Goal: Information Seeking & Learning: Learn about a topic

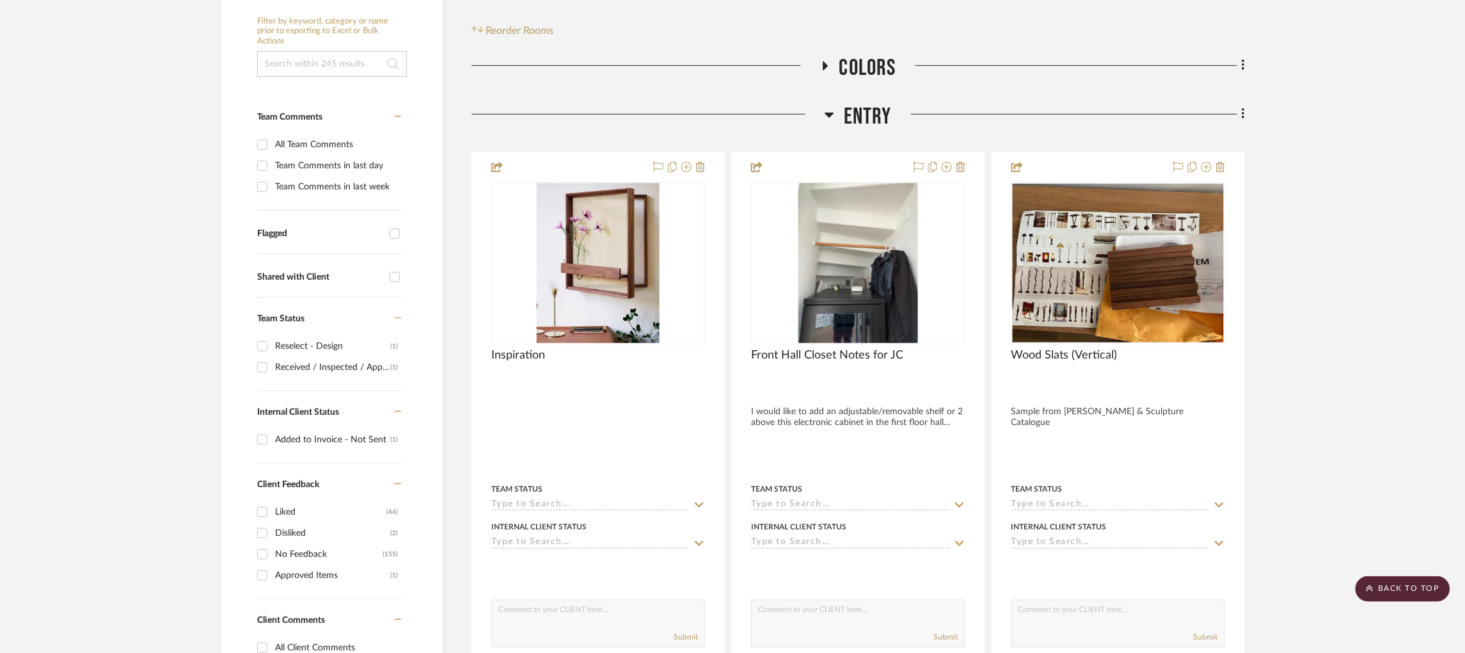
scroll to position [280, 0]
click at [831, 106] on icon at bounding box center [830, 113] width 10 height 15
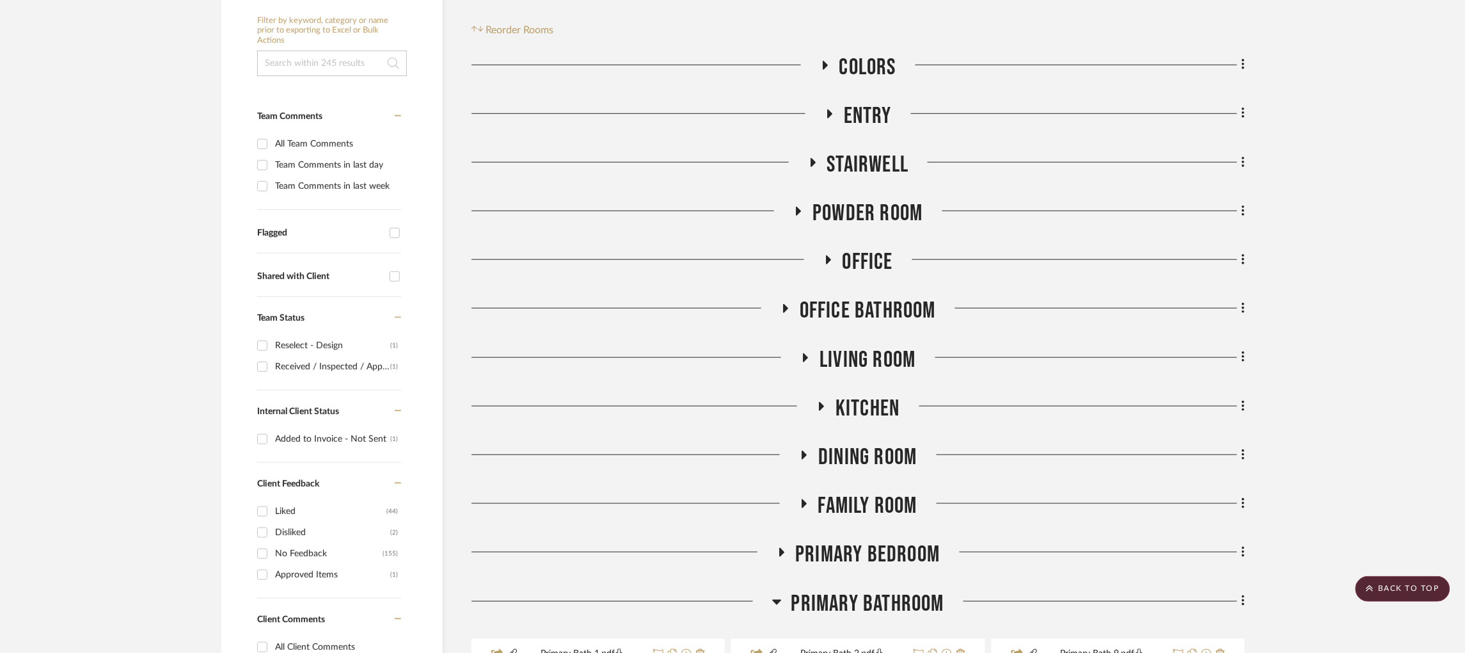
click at [829, 109] on icon at bounding box center [830, 113] width 5 height 9
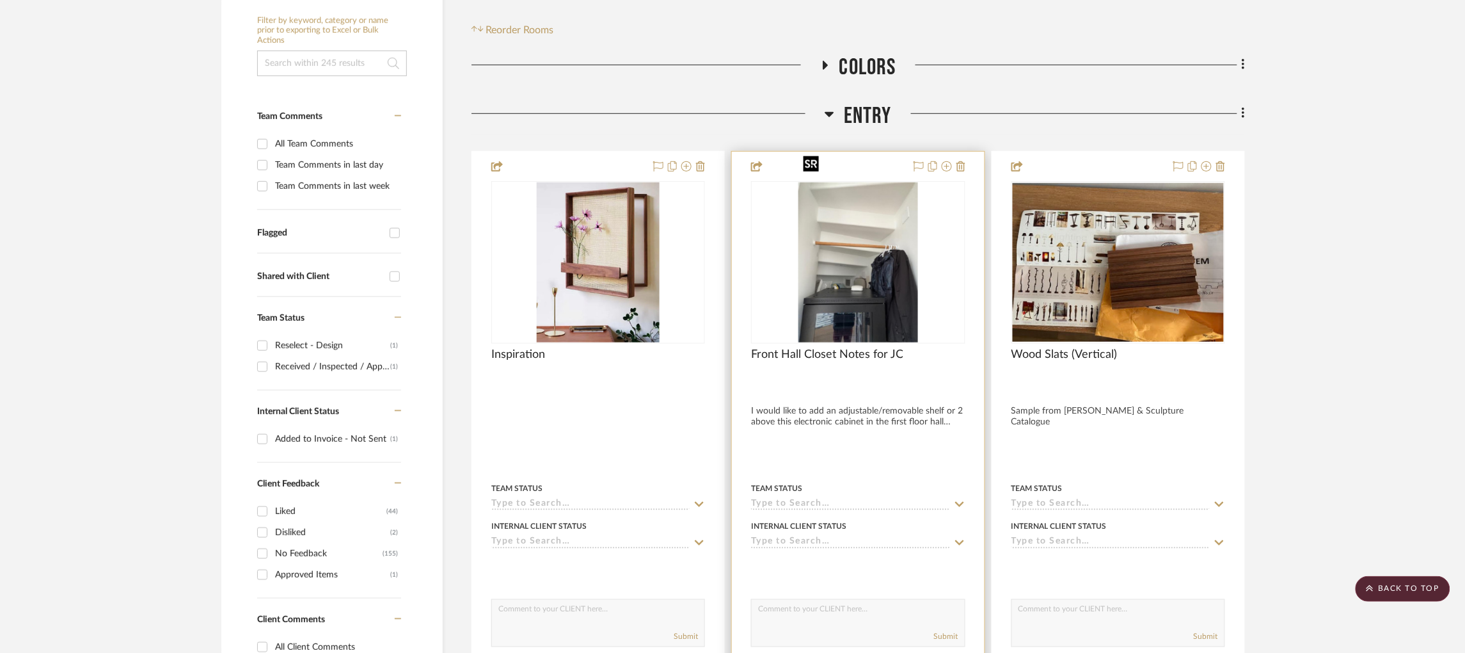
click at [0, 0] on img at bounding box center [0, 0] width 0 height 0
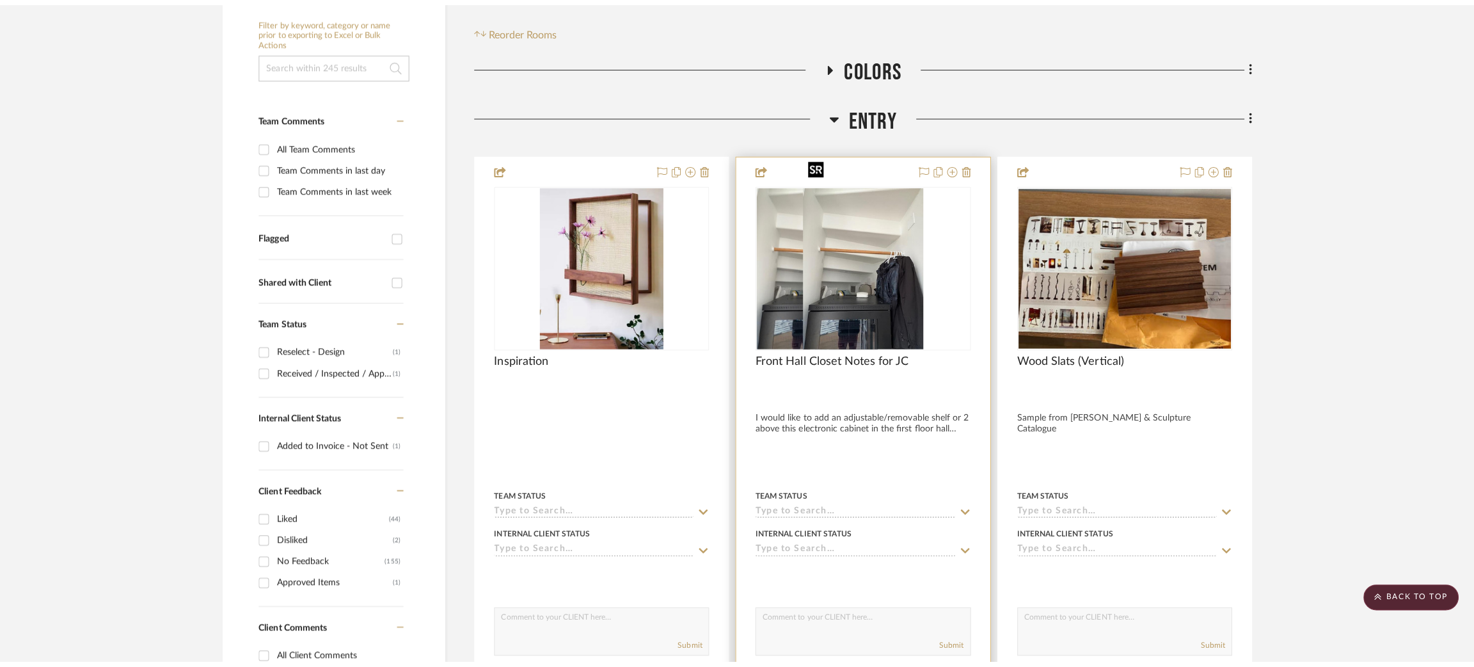
scroll to position [0, 0]
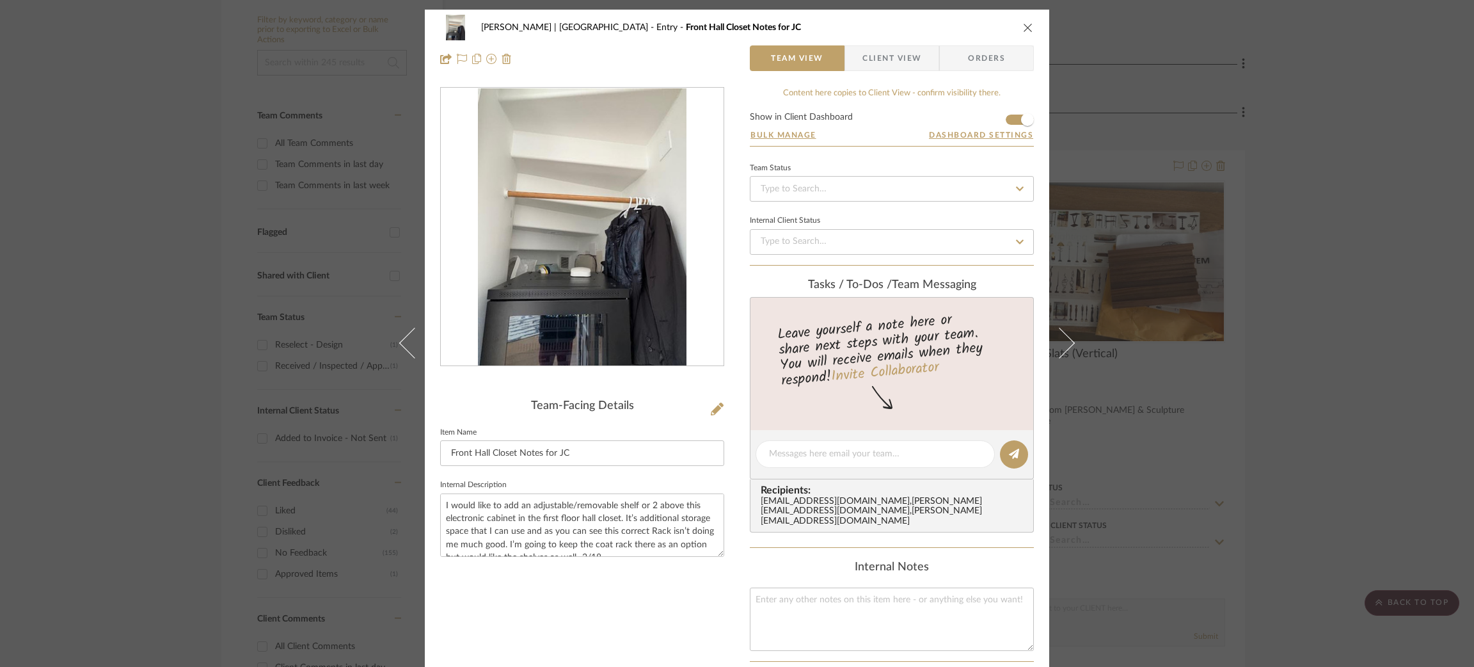
click at [1247, 138] on div "[PERSON_NAME] | [GEOGRAPHIC_DATA] Entry Front Hall Closet Notes for JC Team Vie…" at bounding box center [737, 333] width 1474 height 667
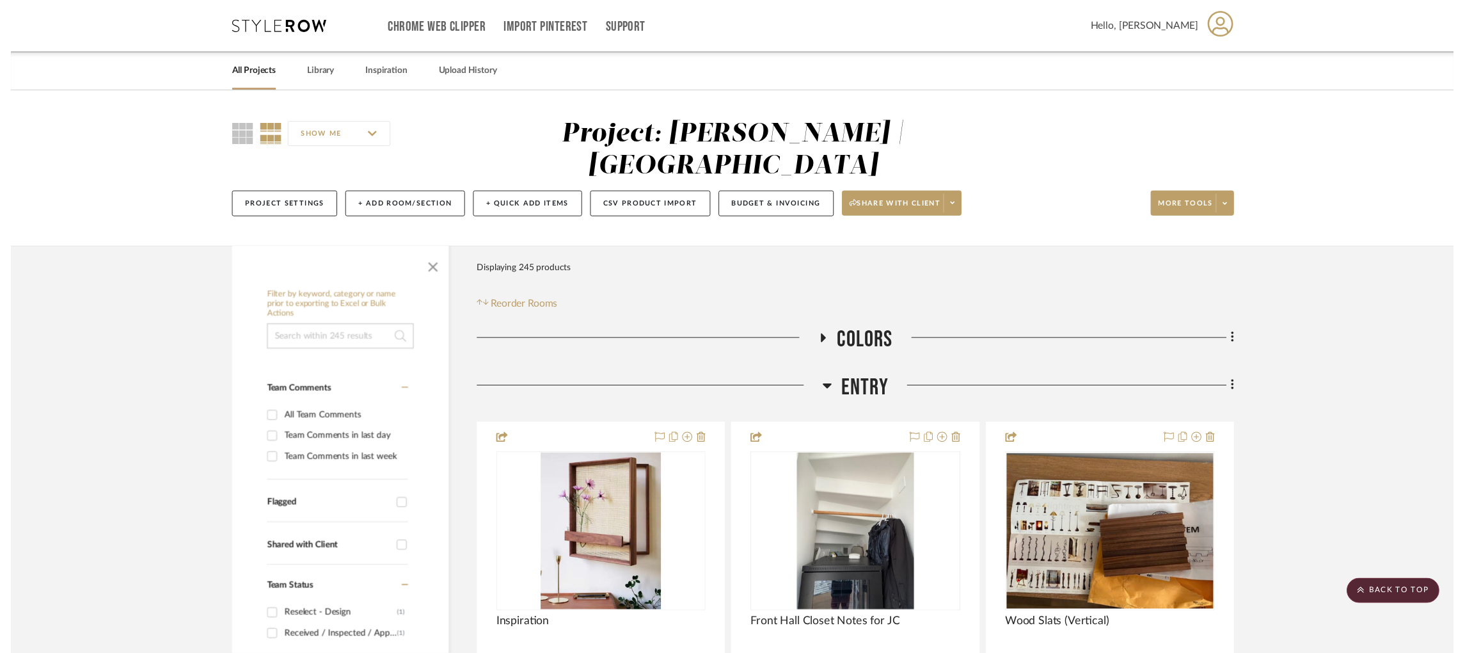
scroll to position [280, 0]
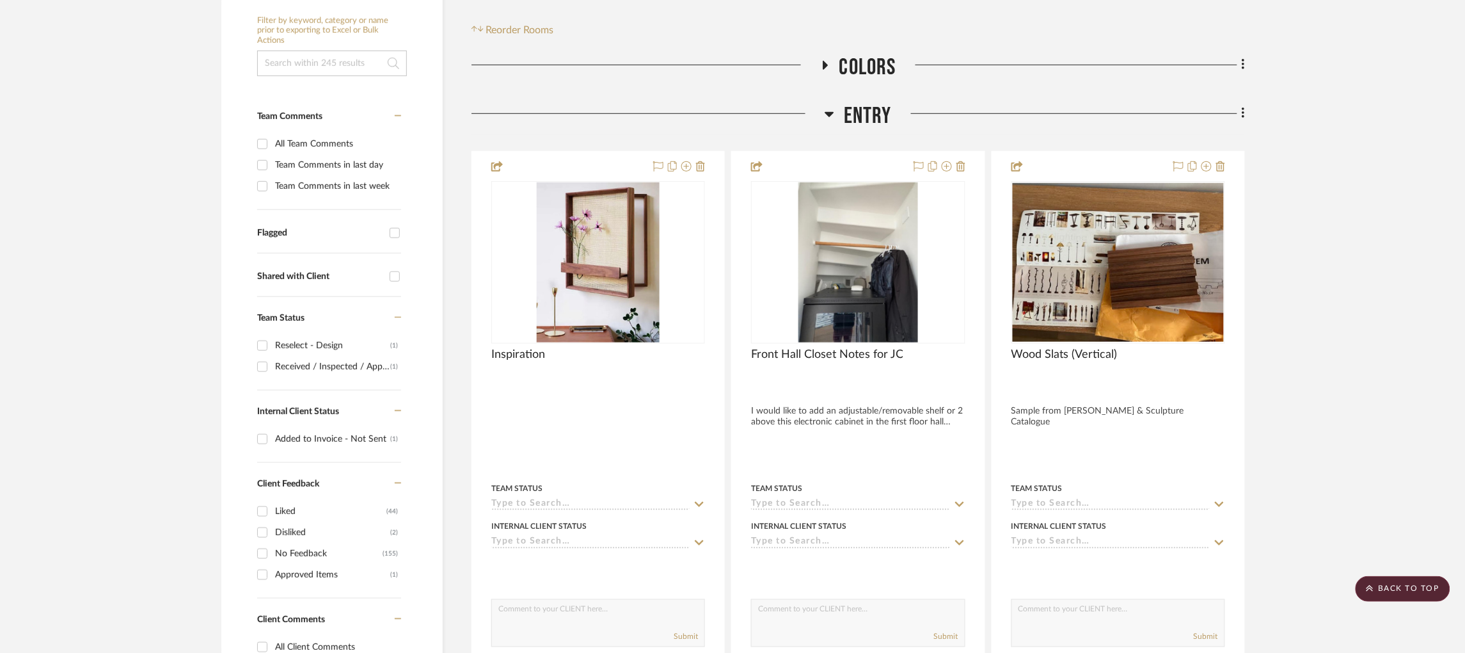
click at [831, 106] on icon at bounding box center [830, 113] width 10 height 15
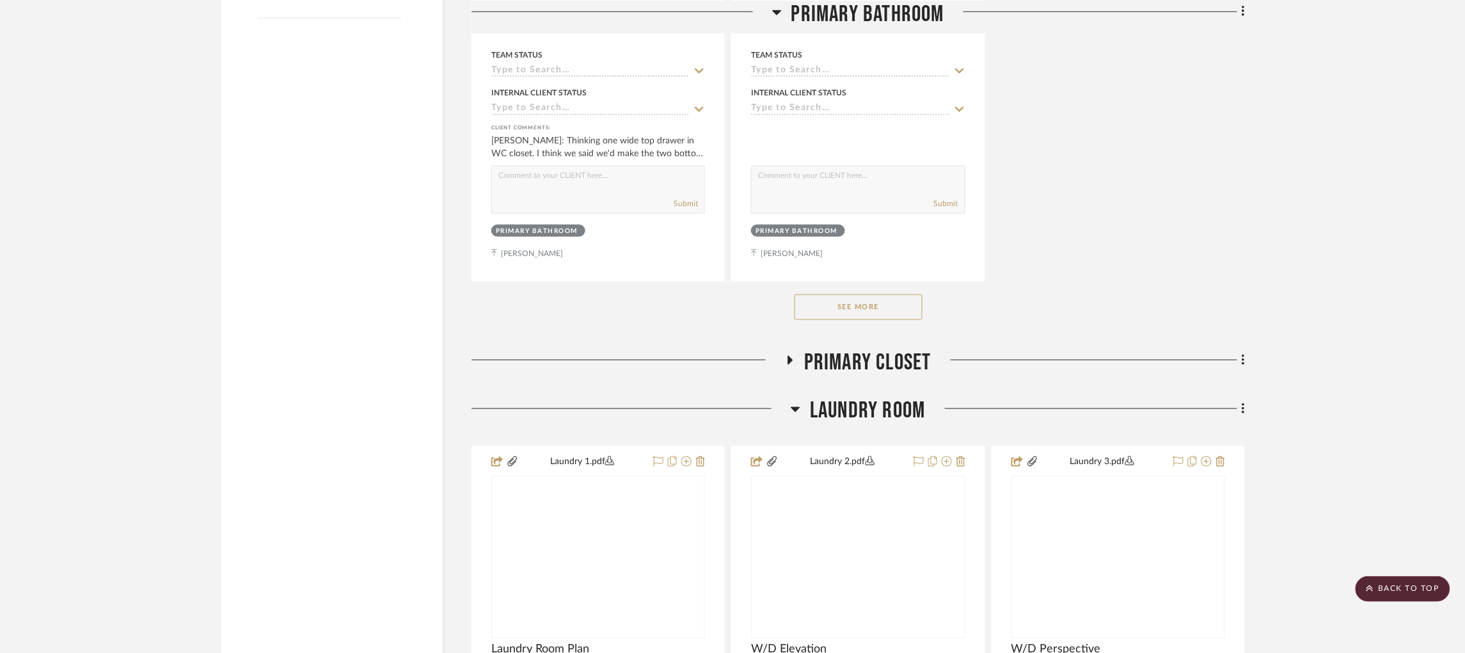
scroll to position [2359, 0]
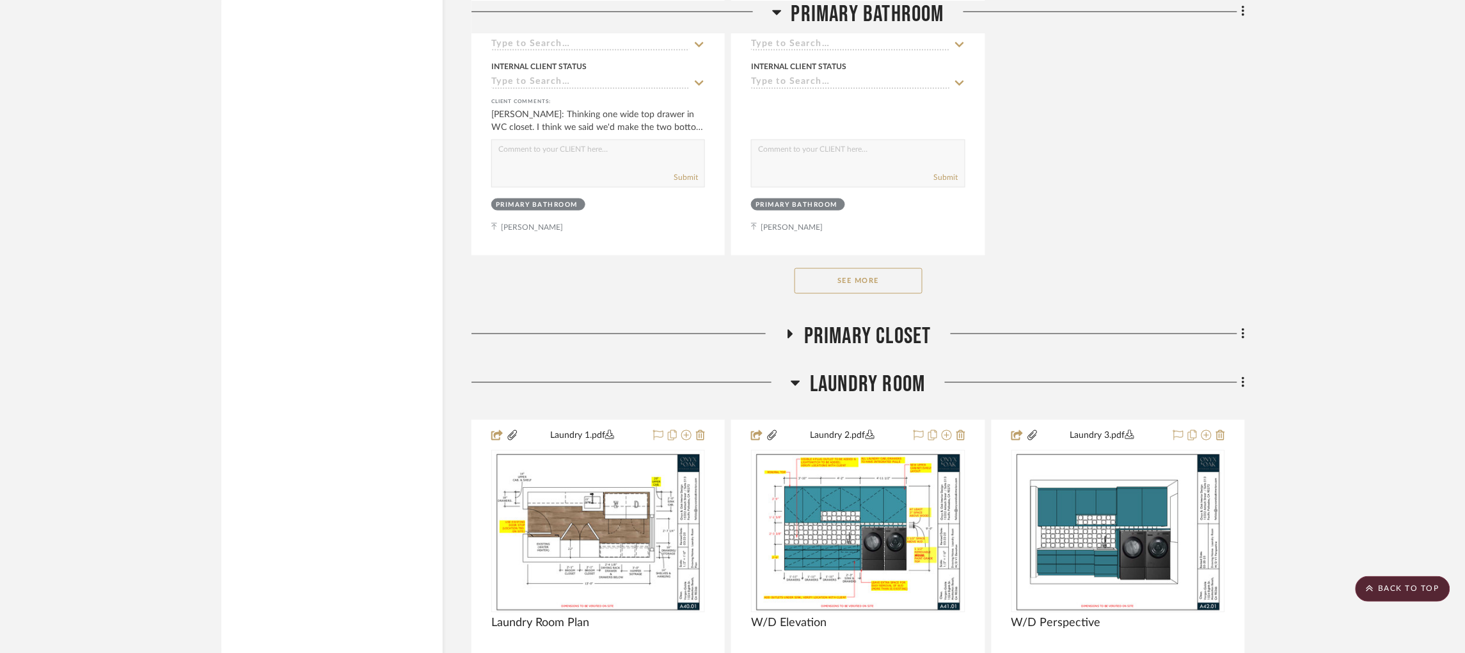
click at [861, 268] on button "See More" at bounding box center [859, 281] width 128 height 26
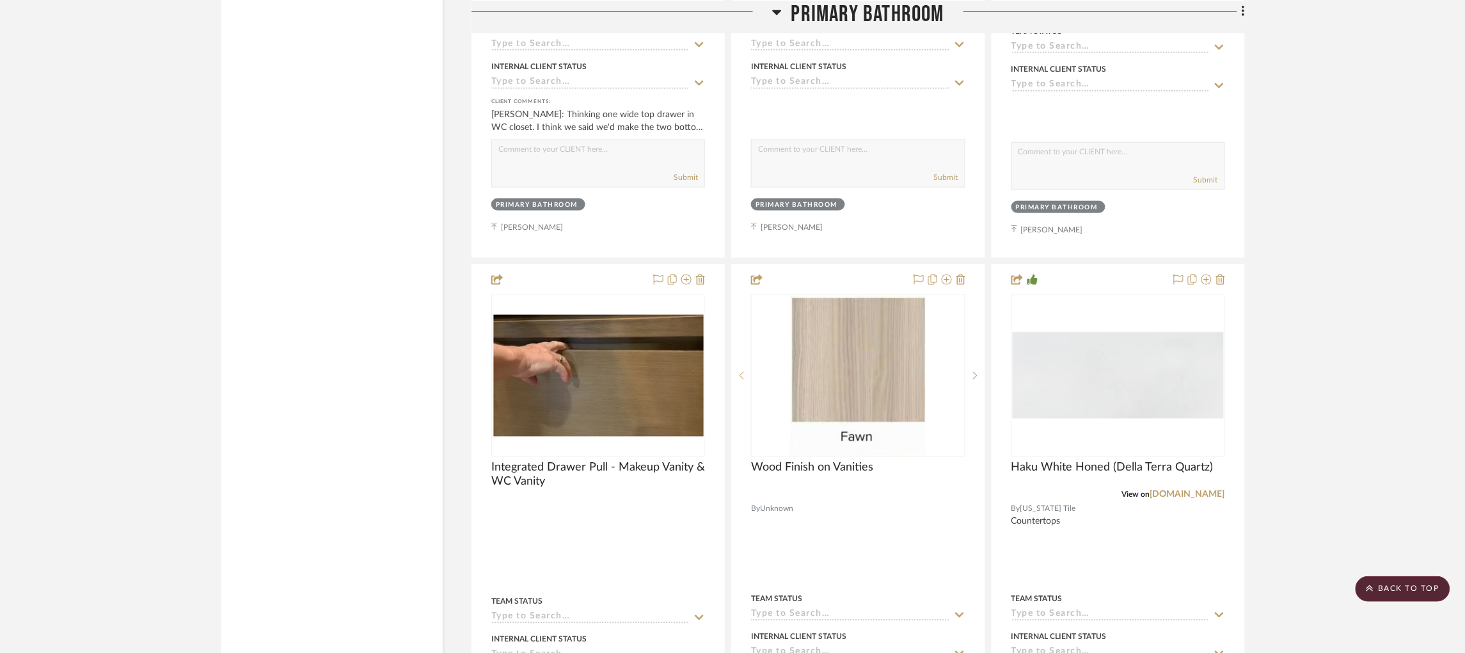
scroll to position [2309, 0]
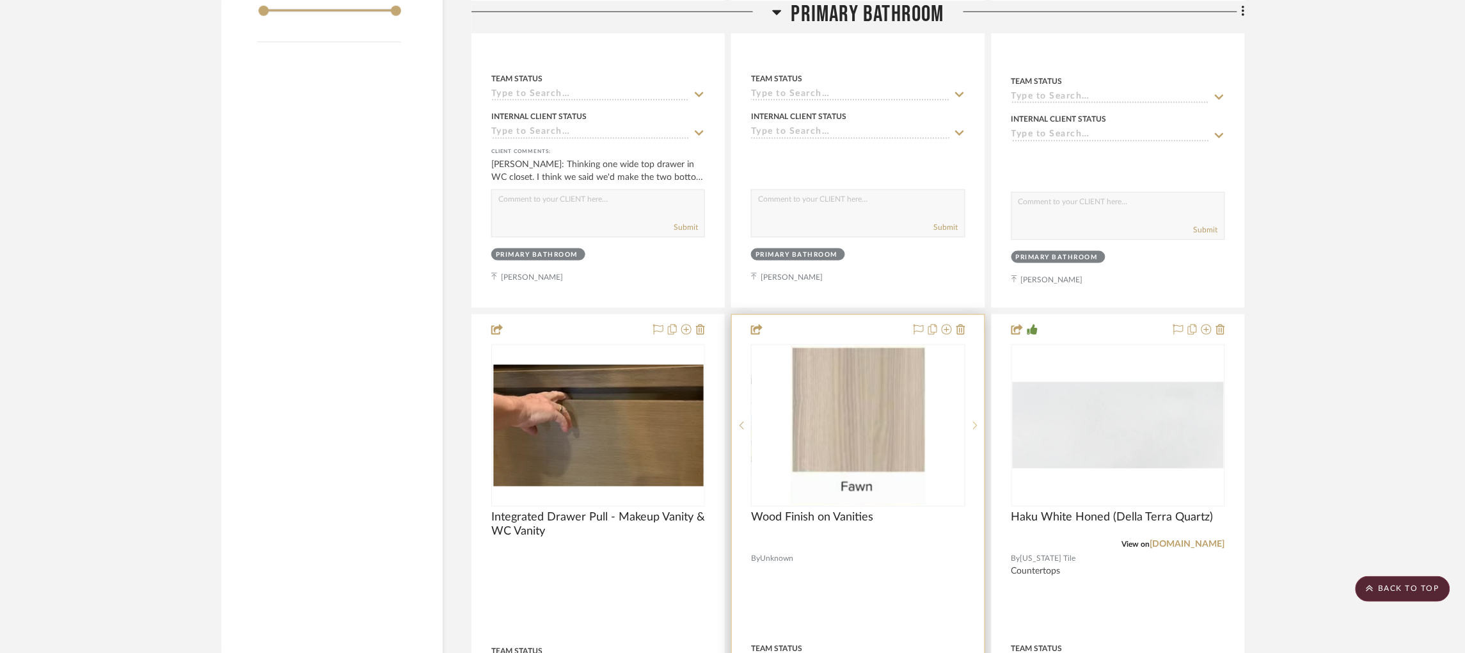
click at [983, 421] on sr-next-btn at bounding box center [975, 425] width 19 height 9
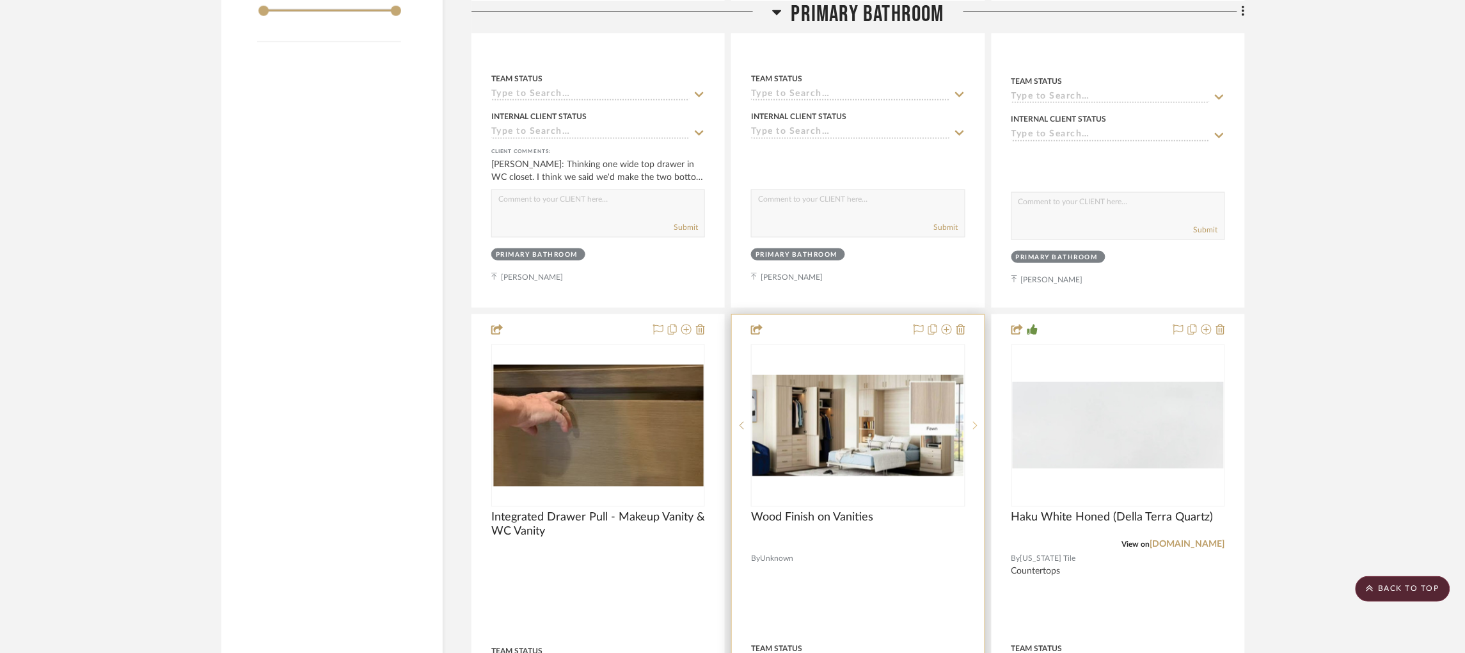
click at [973, 421] on icon at bounding box center [975, 425] width 4 height 9
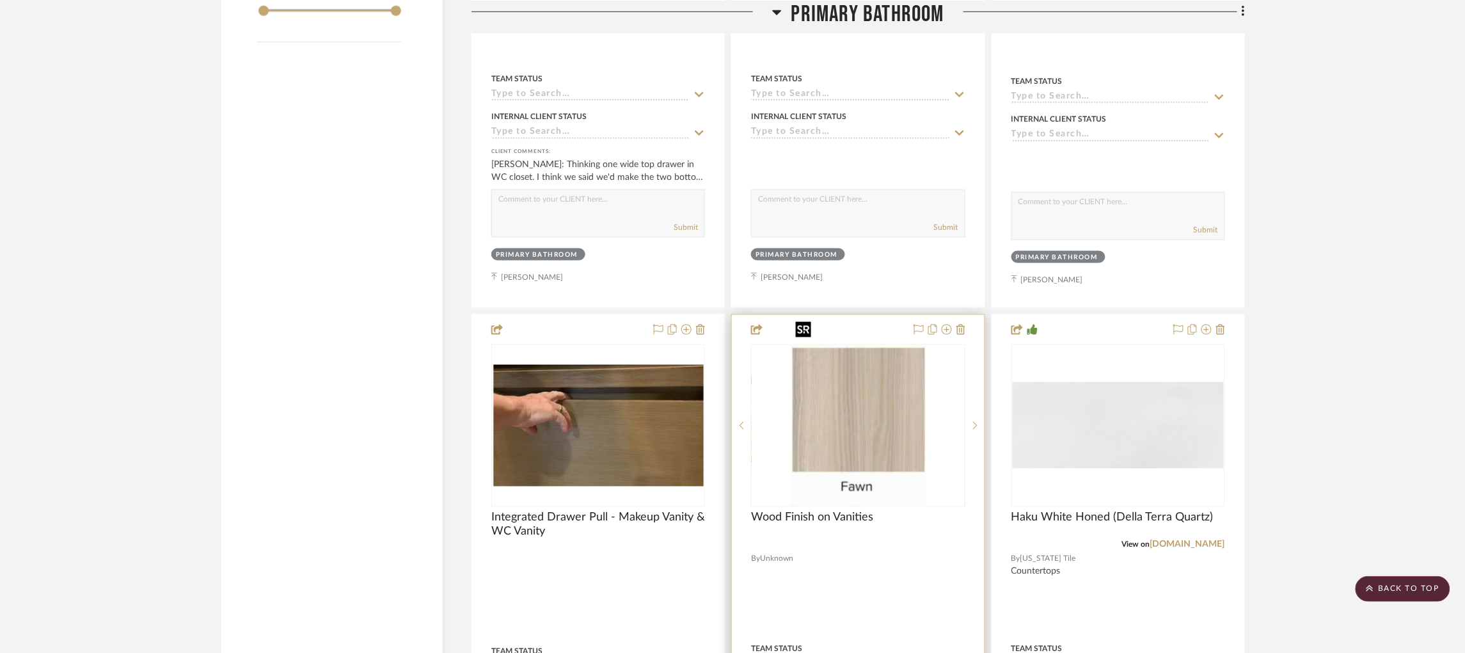
click at [894, 393] on img "0" at bounding box center [858, 426] width 136 height 160
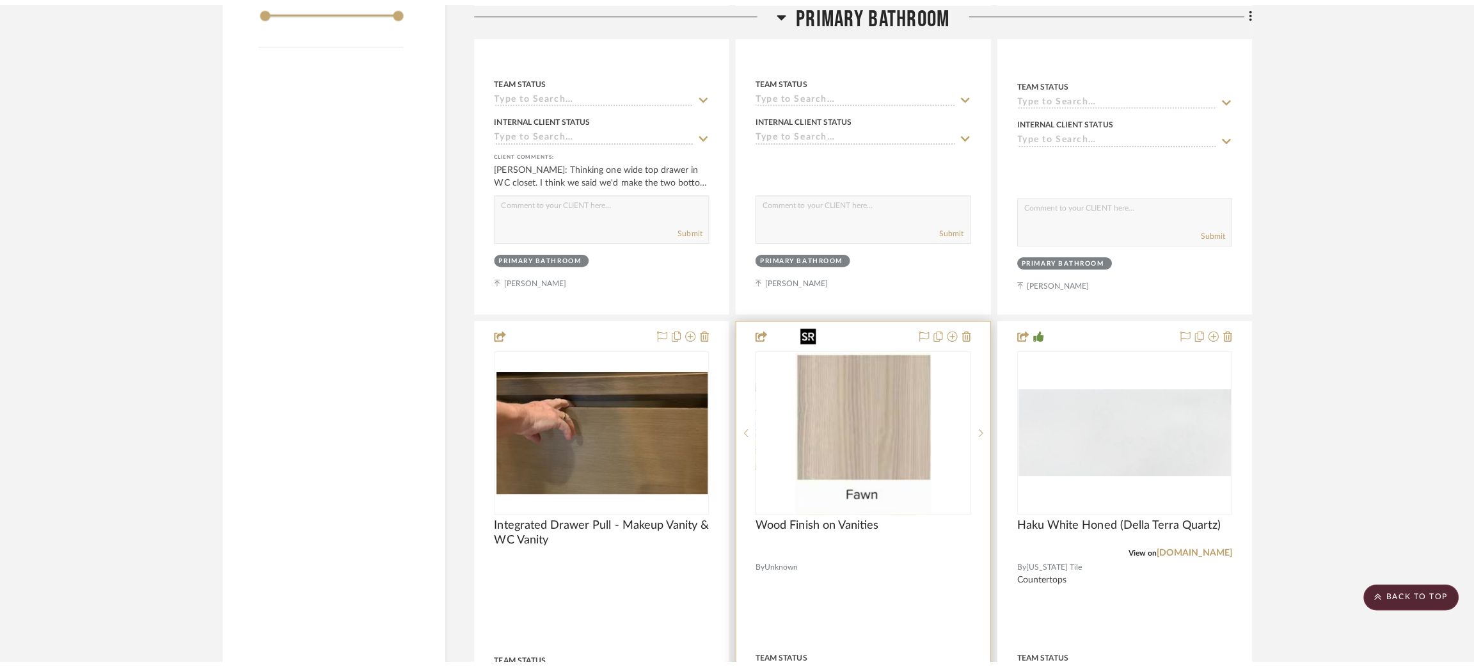
scroll to position [0, 0]
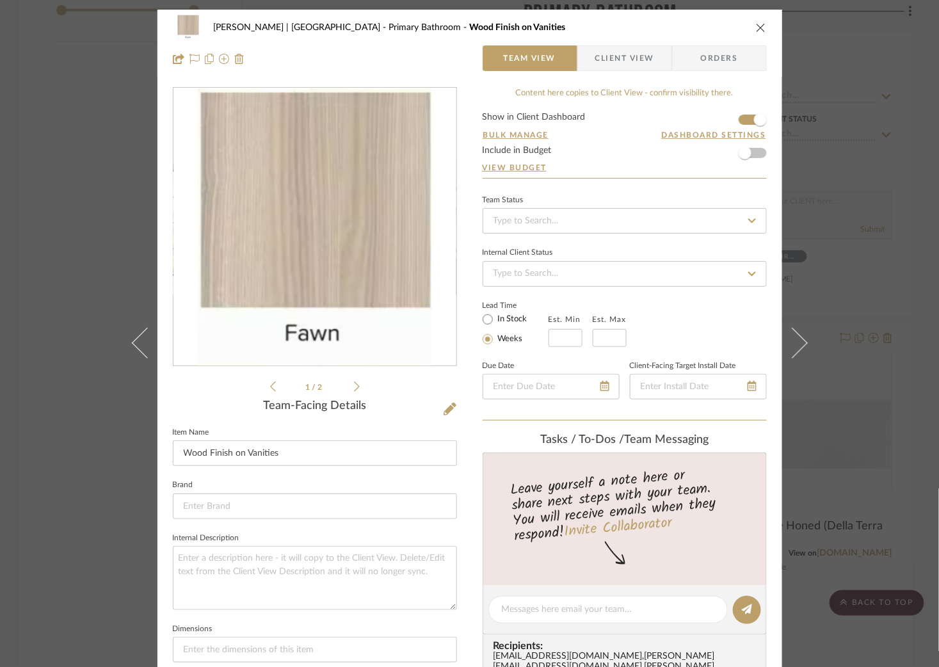
click at [354, 388] on icon at bounding box center [357, 387] width 6 height 12
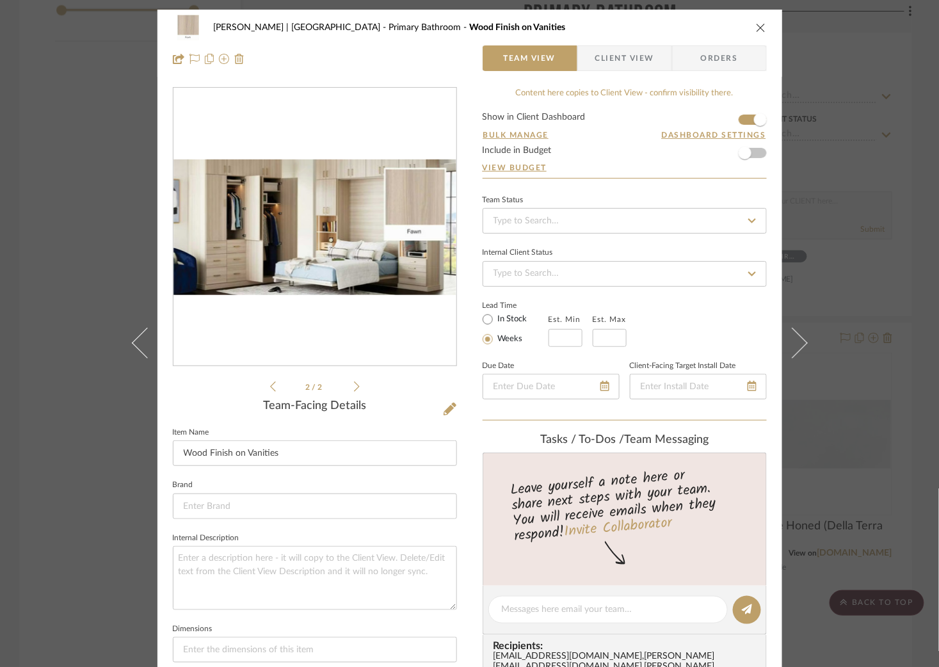
click at [354, 388] on icon at bounding box center [357, 387] width 6 height 12
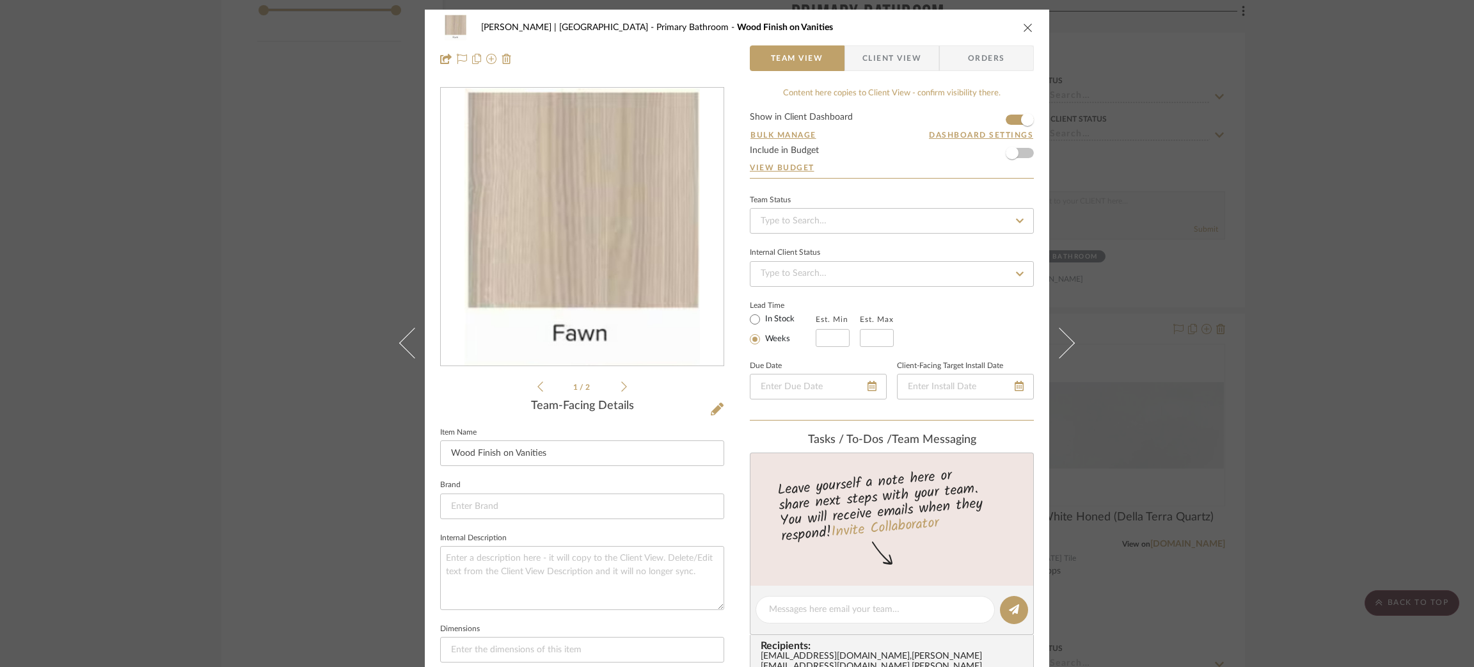
click at [1257, 184] on div "[PERSON_NAME] | [GEOGRAPHIC_DATA] Primary Bathroom Wood Finish on Vanities Team…" at bounding box center [737, 333] width 1474 height 667
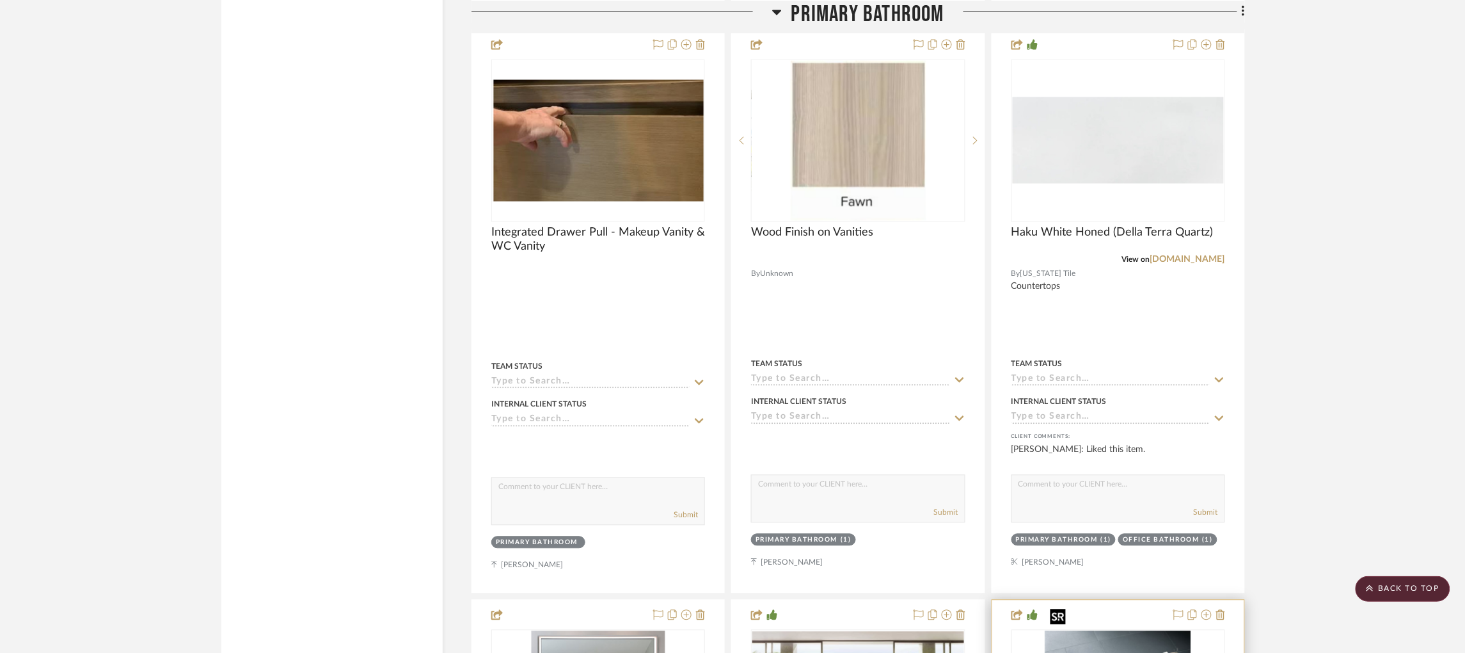
scroll to position [2588, 0]
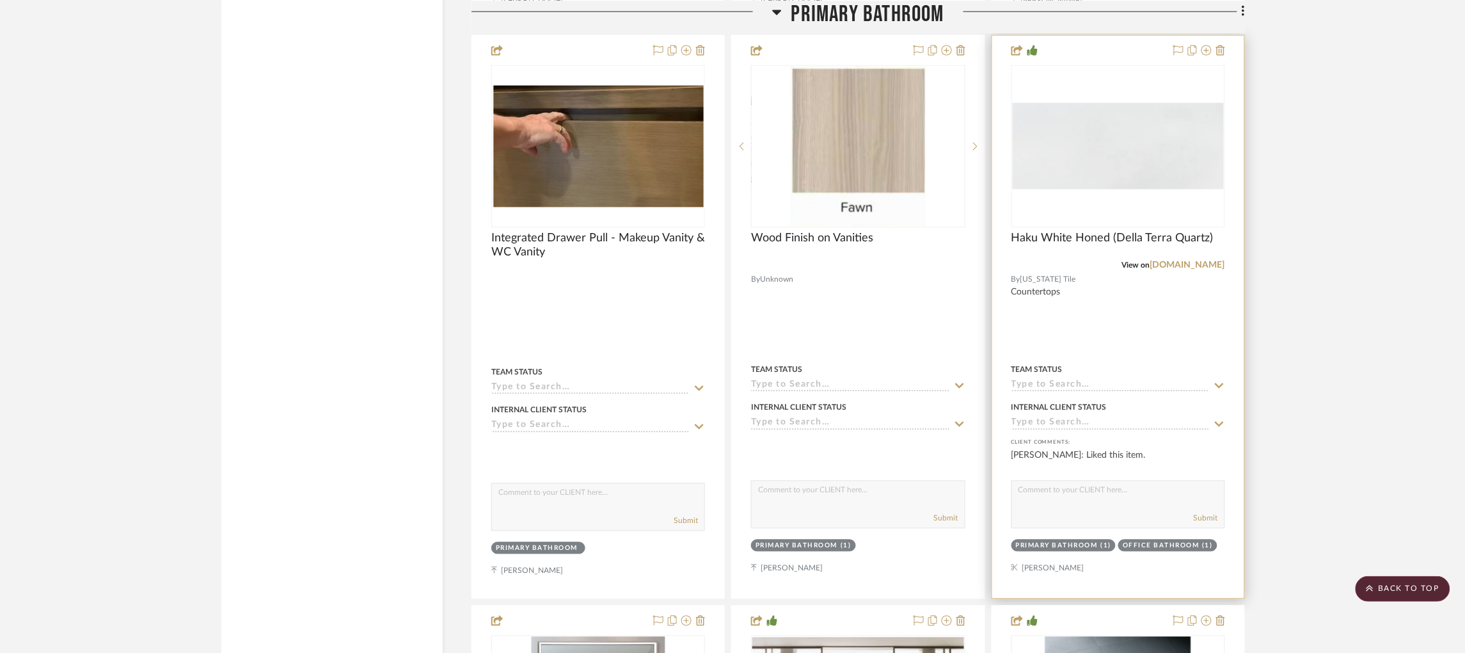
click at [0, 0] on img at bounding box center [0, 0] width 0 height 0
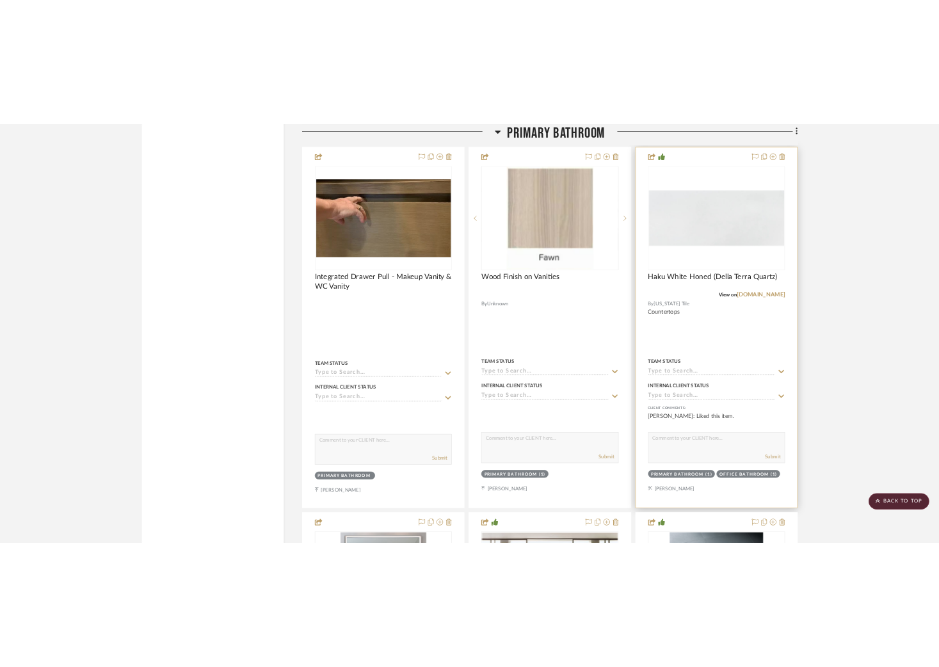
scroll to position [0, 0]
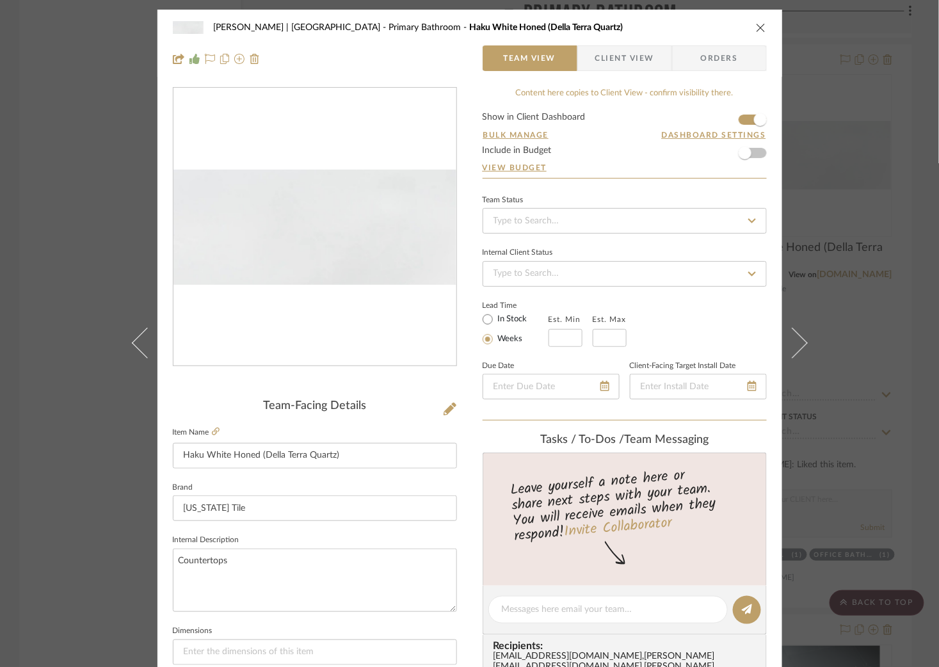
click at [6, 433] on div "[PERSON_NAME] | [GEOGRAPHIC_DATA] Primary Bathroom Haku White Honed (Della Terr…" at bounding box center [469, 333] width 939 height 667
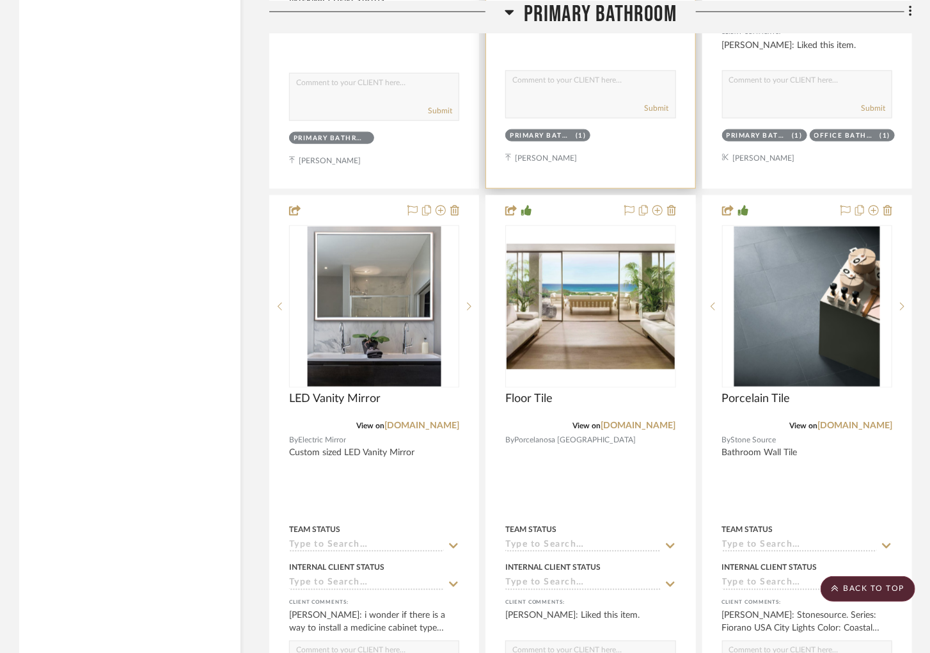
scroll to position [3116, 0]
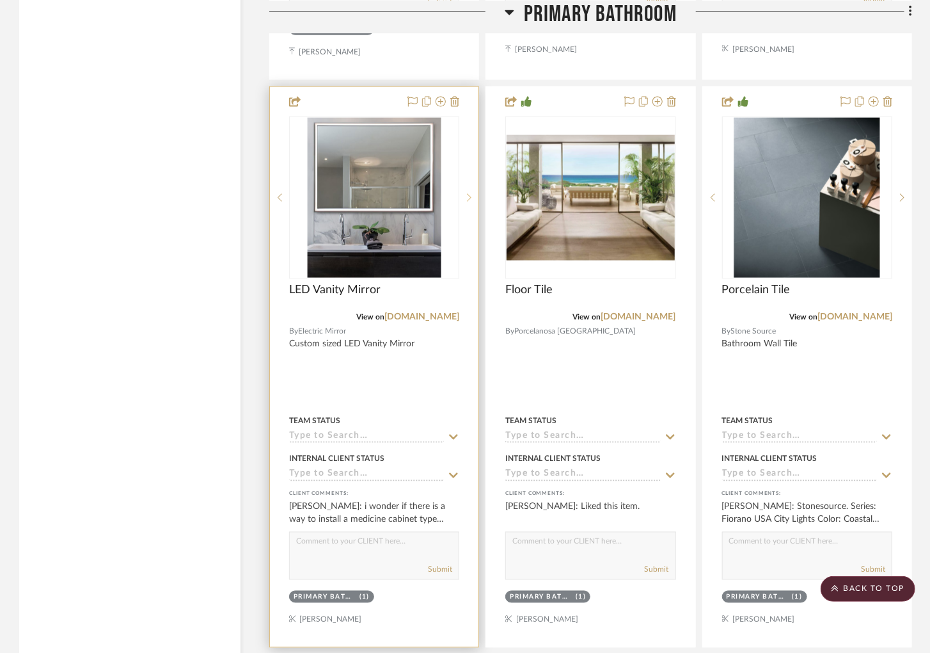
click at [472, 202] on sr-next-btn at bounding box center [468, 197] width 19 height 9
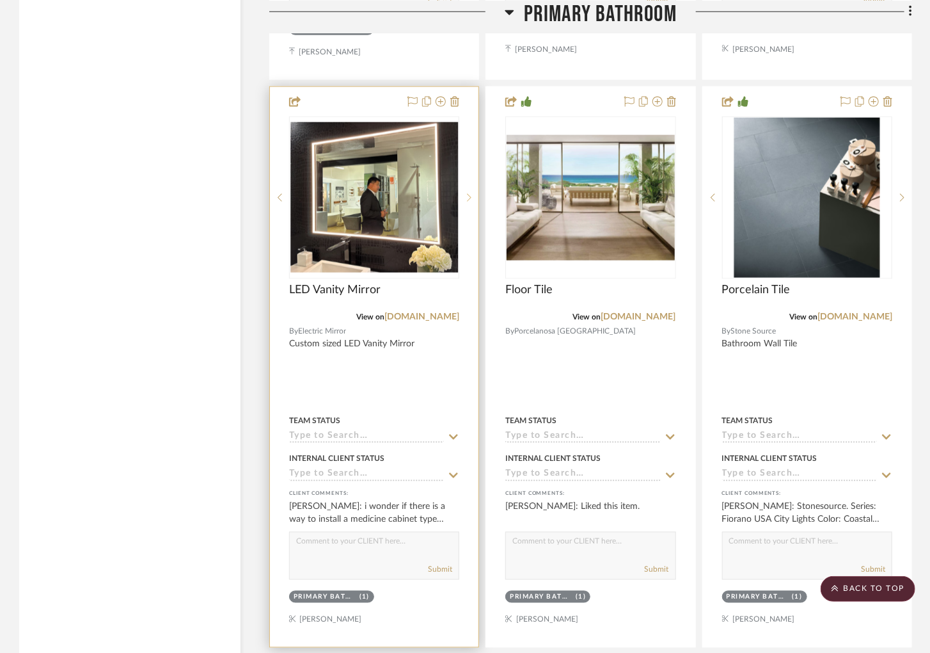
click at [472, 202] on sr-next-btn at bounding box center [468, 197] width 19 height 9
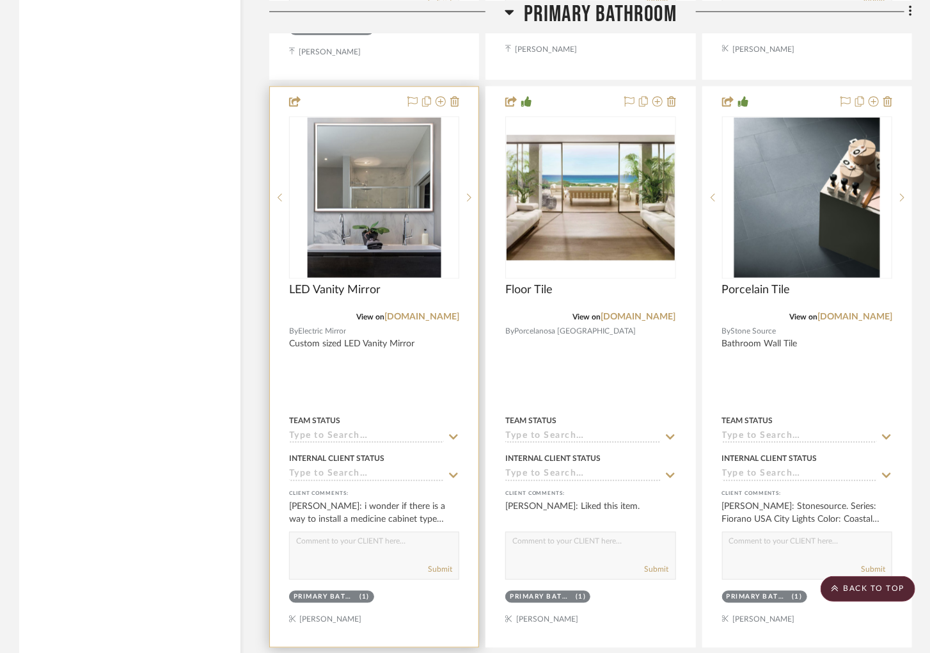
click at [354, 242] on img "0" at bounding box center [375, 198] width 134 height 160
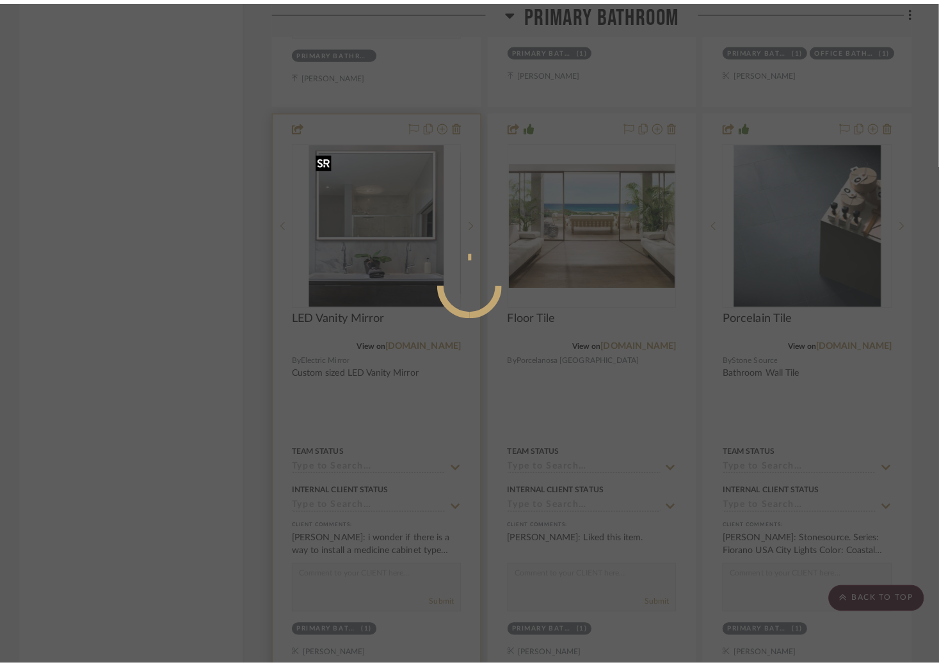
scroll to position [0, 0]
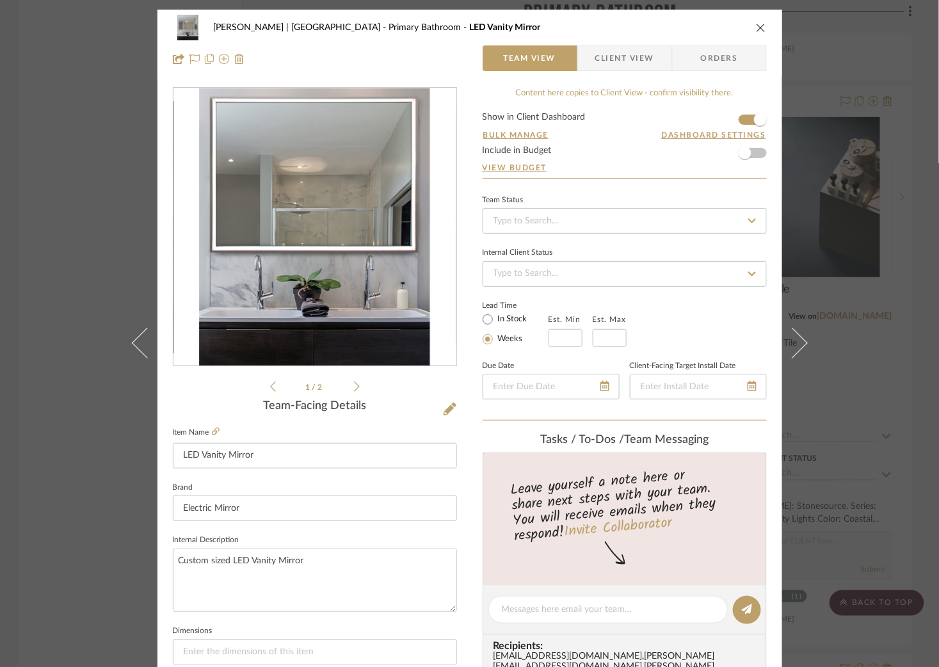
click at [24, 328] on div "[PERSON_NAME] | [GEOGRAPHIC_DATA] Primary Bathroom LED Vanity Mirror Team View …" at bounding box center [469, 333] width 939 height 667
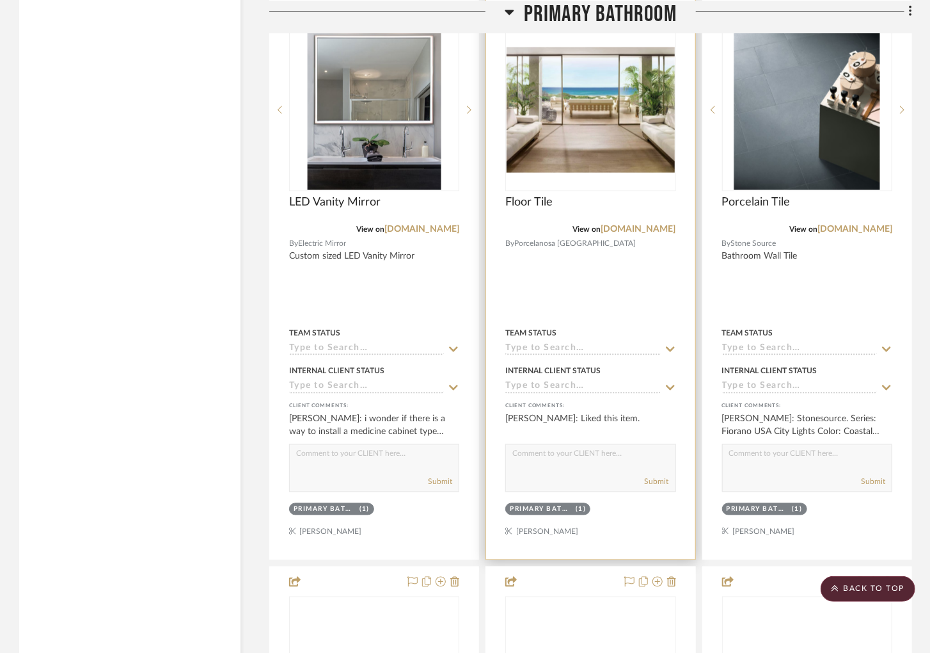
scroll to position [3204, 0]
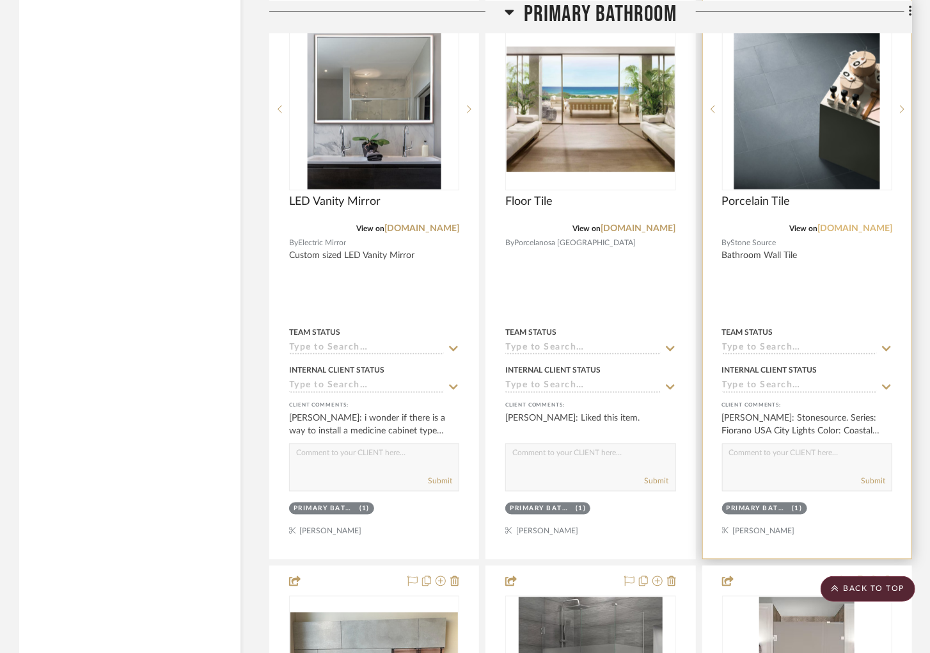
click at [861, 233] on link "[DOMAIN_NAME]" at bounding box center [855, 228] width 75 height 9
click at [901, 114] on icon at bounding box center [902, 109] width 4 height 9
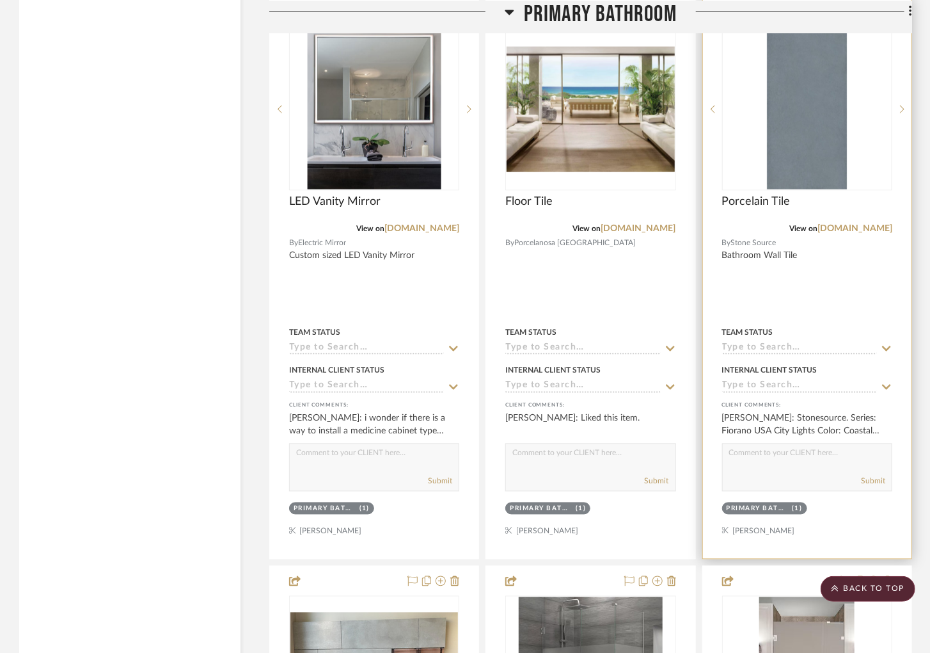
click at [823, 152] on img "1" at bounding box center [807, 109] width 80 height 160
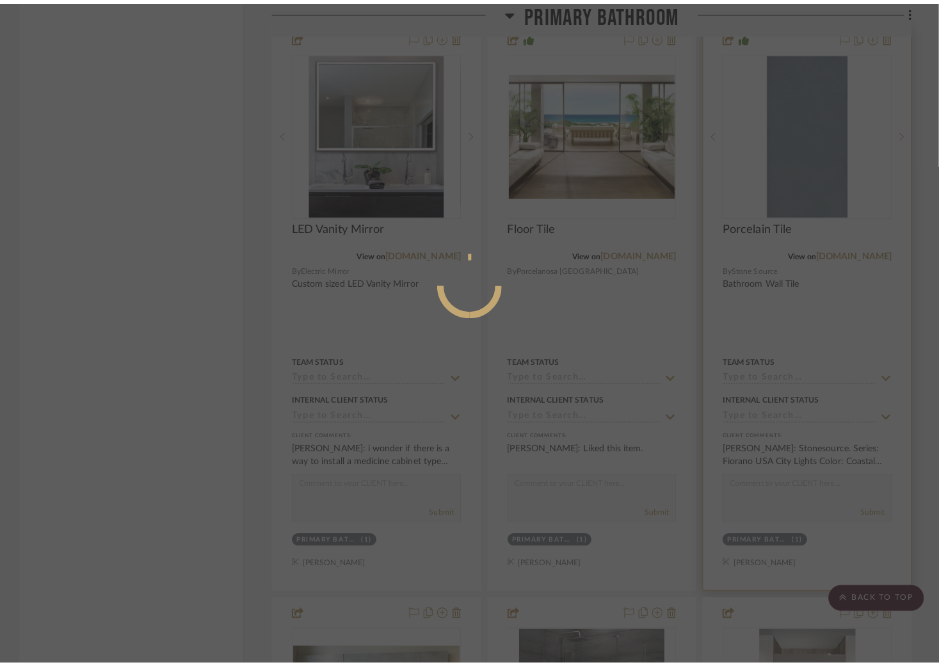
scroll to position [0, 0]
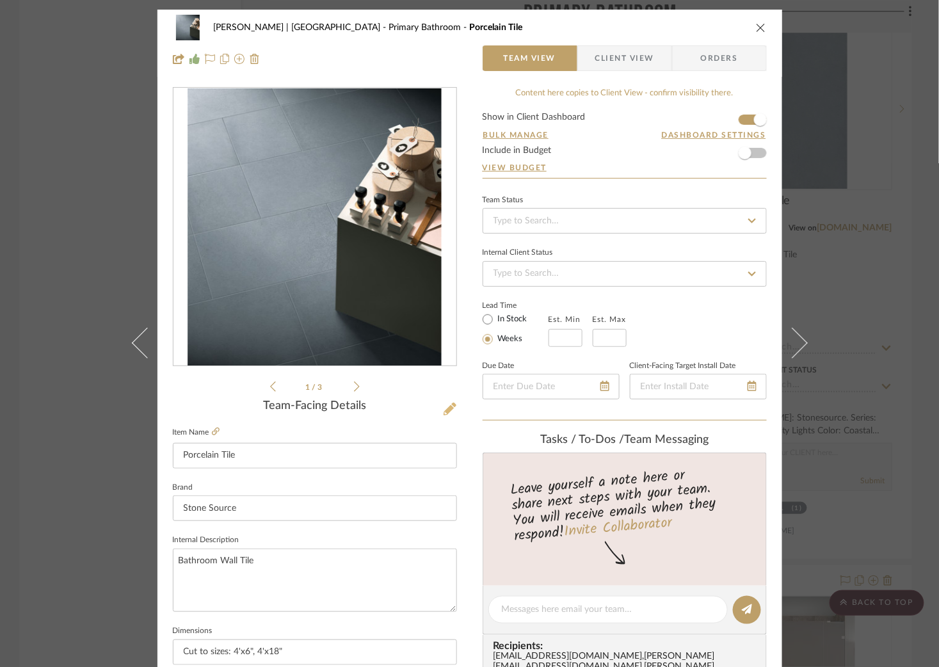
click at [447, 409] on icon at bounding box center [449, 408] width 13 height 13
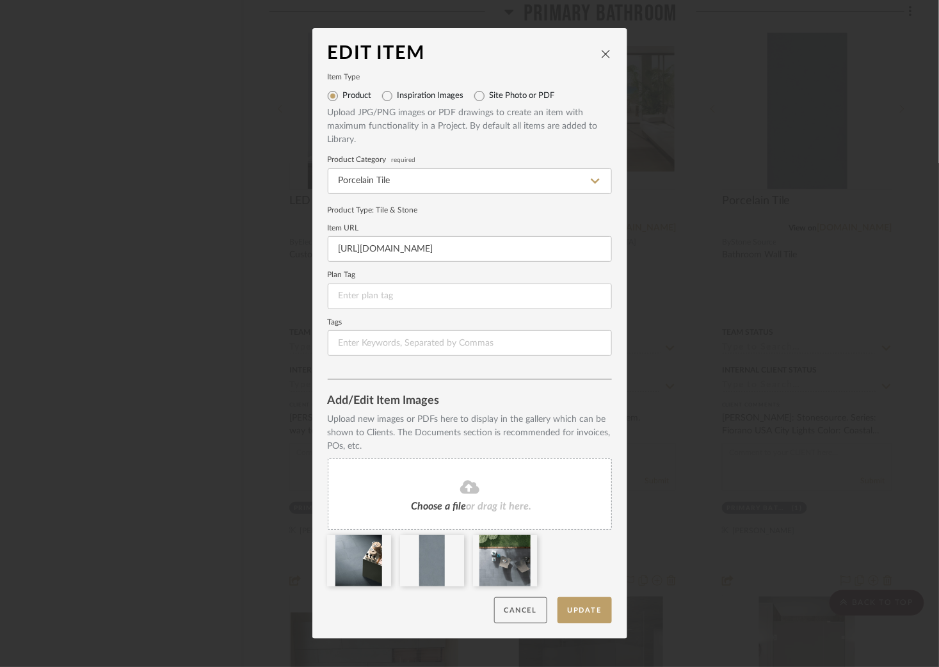
click at [508, 612] on button "Cancel" at bounding box center [520, 610] width 53 height 26
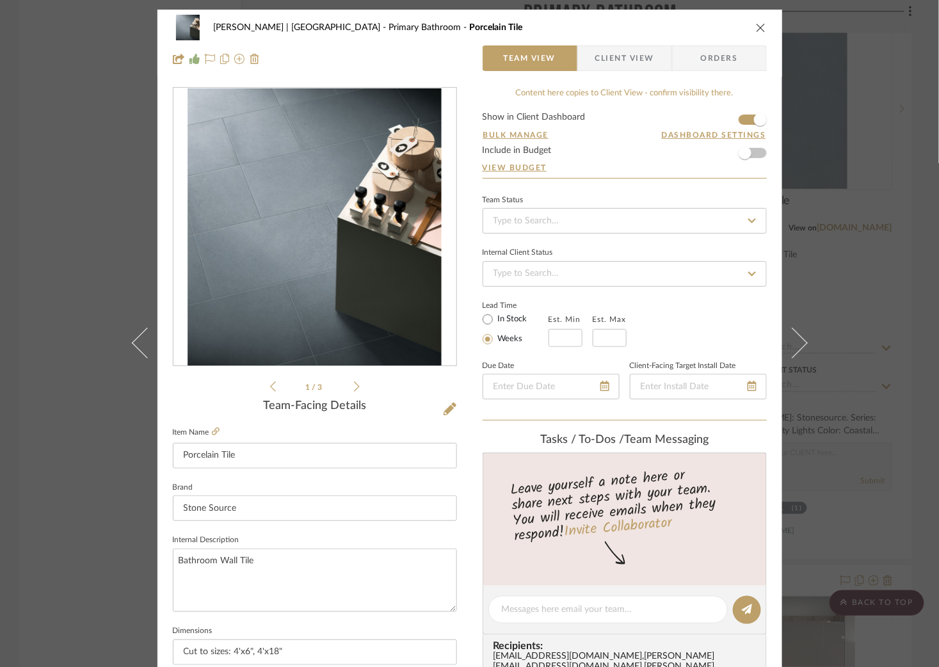
click at [354, 384] on icon at bounding box center [357, 387] width 6 height 12
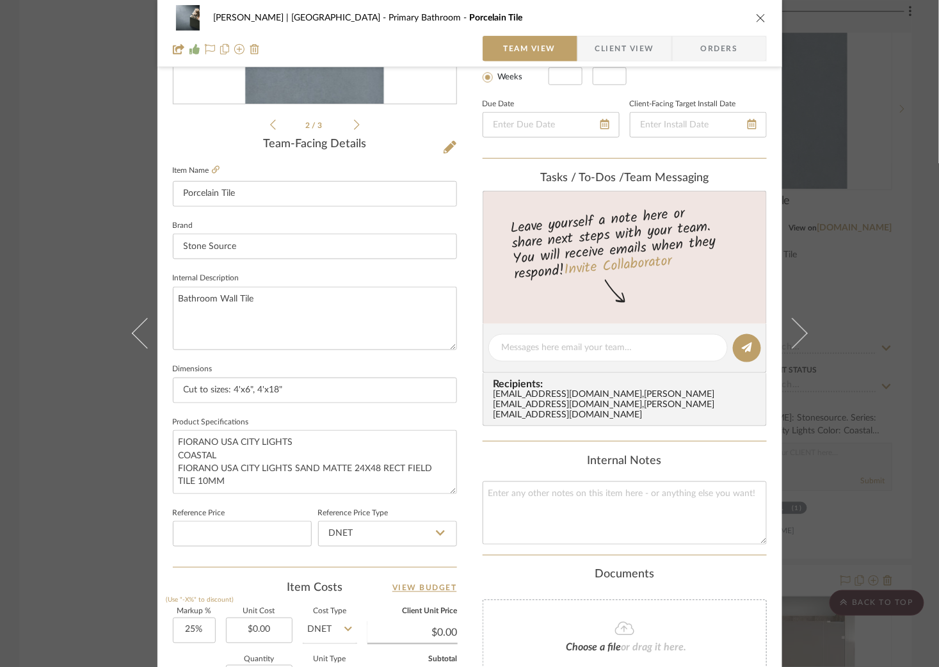
scroll to position [260, 0]
click at [212, 167] on link at bounding box center [216, 172] width 8 height 11
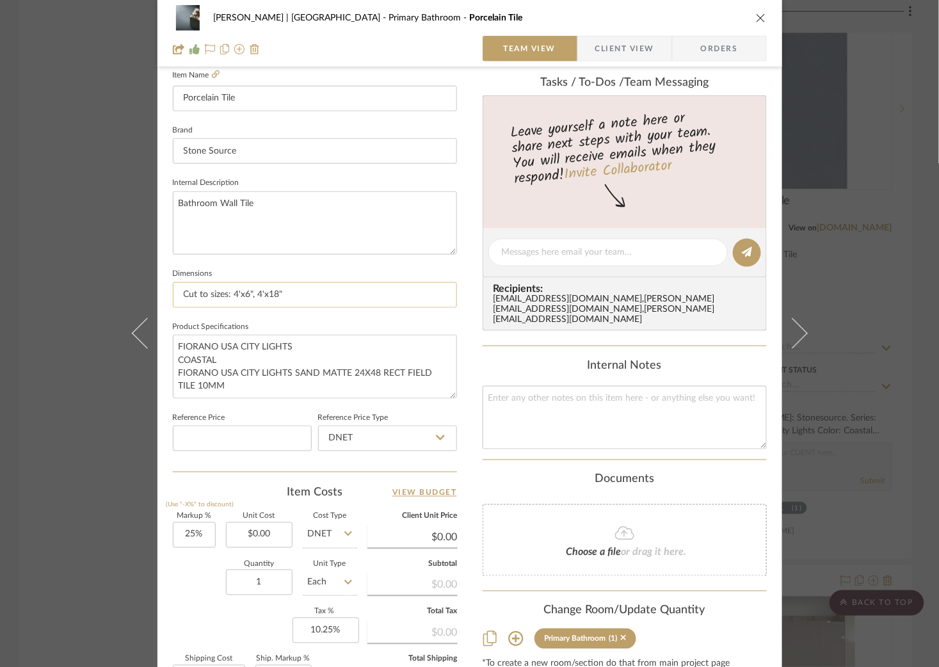
scroll to position [363, 0]
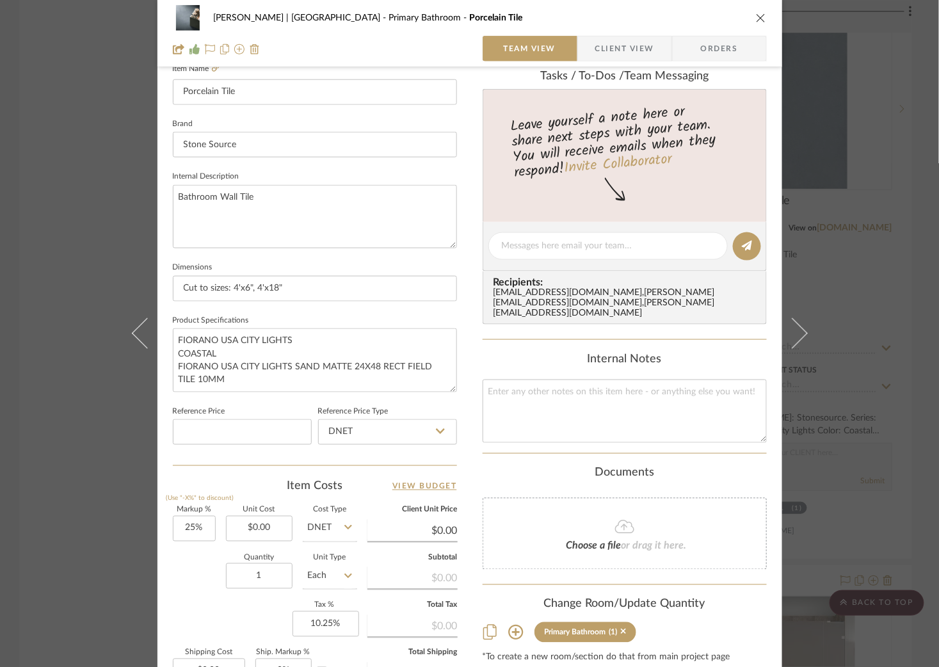
click at [56, 164] on div "[PERSON_NAME] | [GEOGRAPHIC_DATA] Primary Bathroom Porcelain Tile Team View Cli…" at bounding box center [469, 333] width 939 height 667
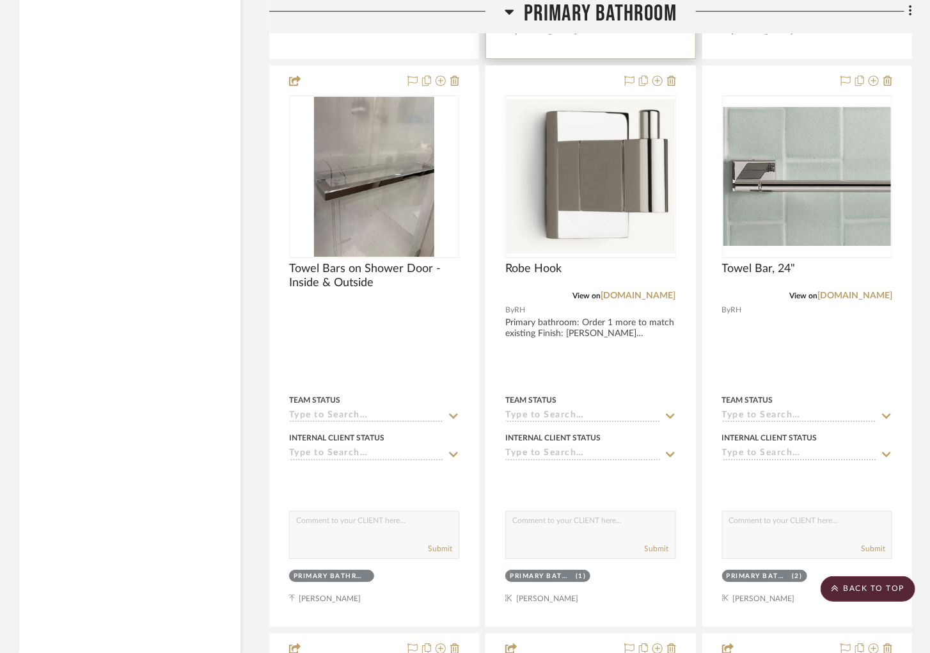
scroll to position [4279, 0]
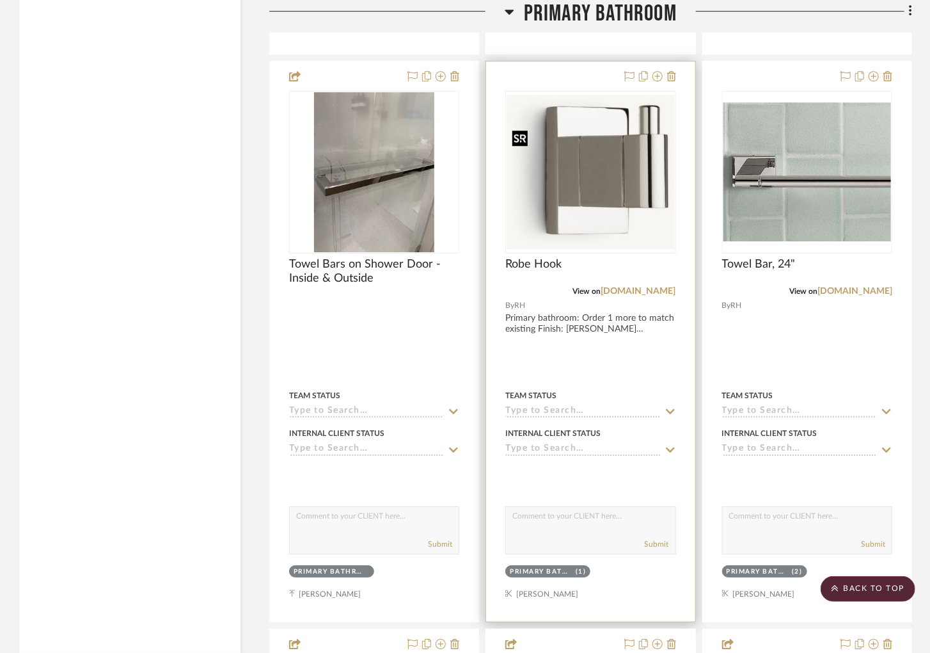
click at [584, 202] on img "0" at bounding box center [591, 172] width 168 height 154
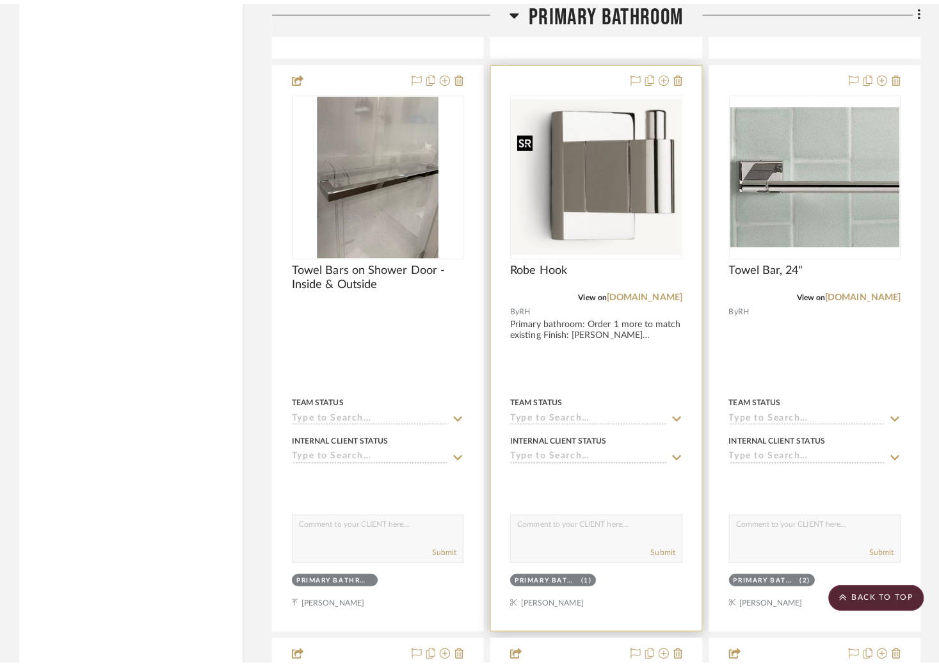
scroll to position [0, 0]
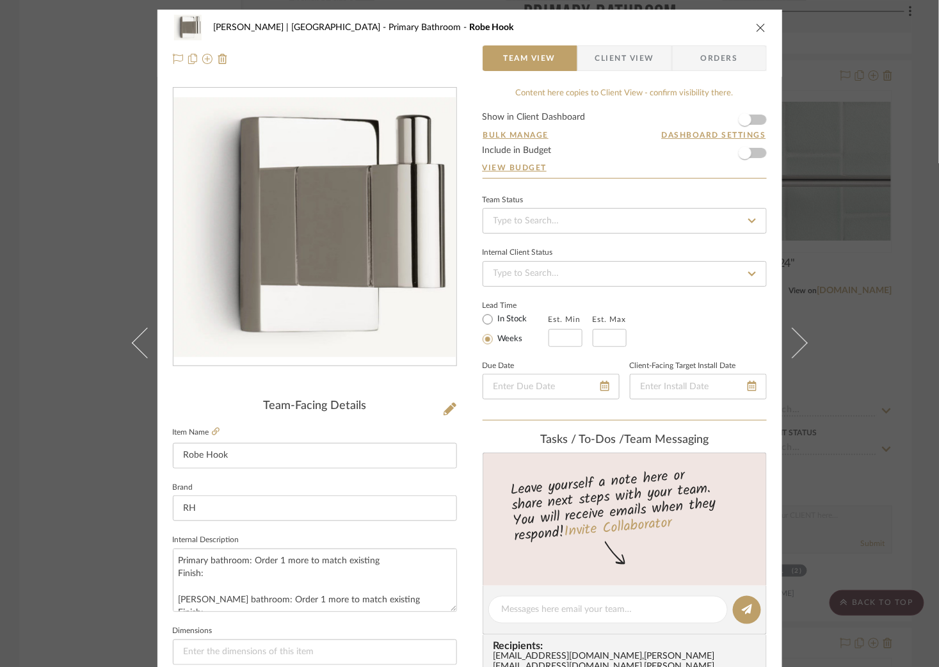
click at [72, 116] on div "[PERSON_NAME] | [GEOGRAPHIC_DATA] Bathroom Robe Hook Team View Client View Orde…" at bounding box center [469, 333] width 939 height 667
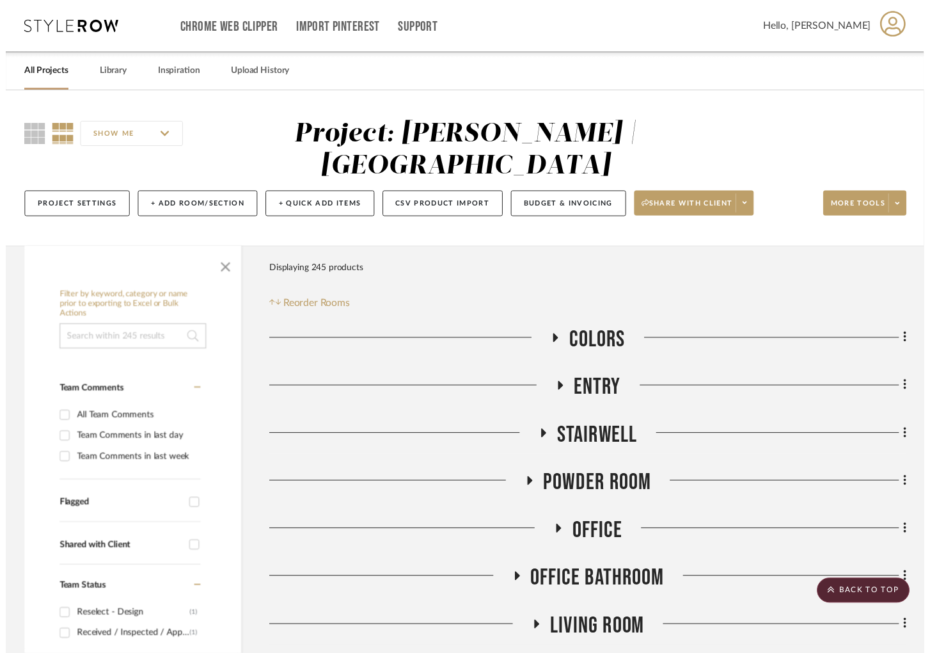
scroll to position [4279, 0]
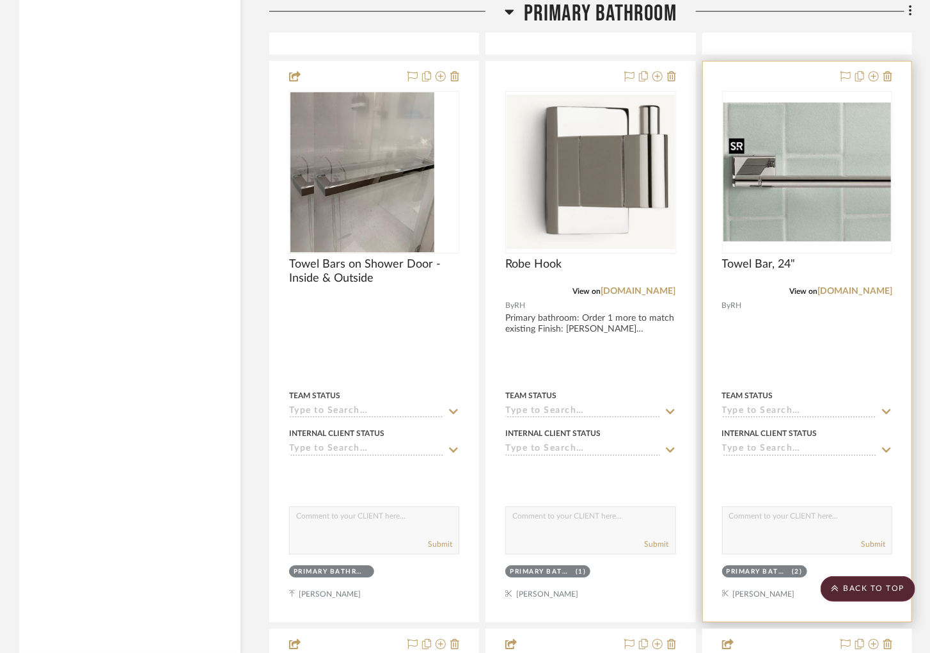
click at [0, 0] on img at bounding box center [0, 0] width 0 height 0
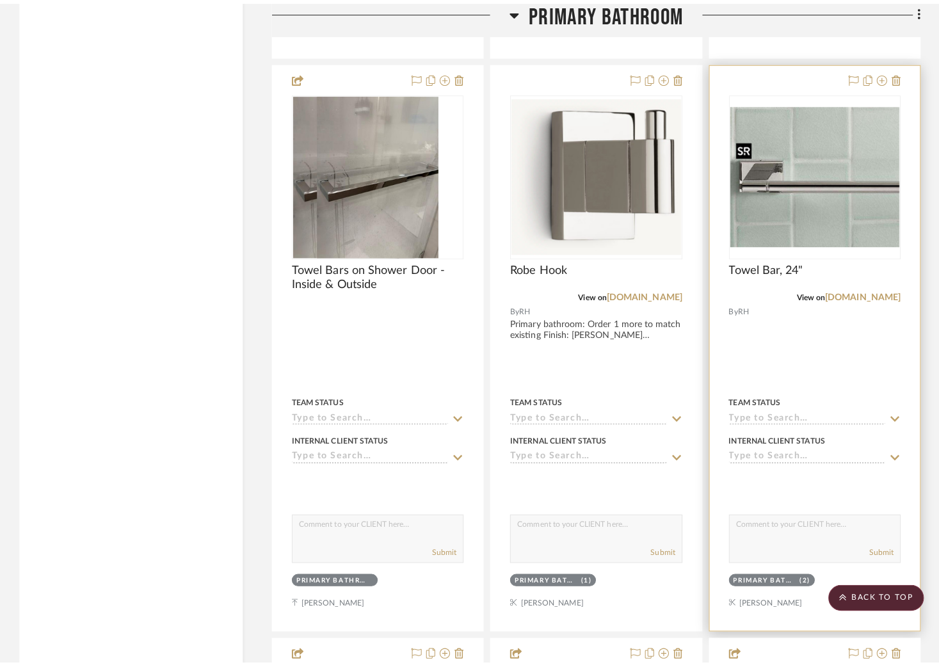
scroll to position [0, 0]
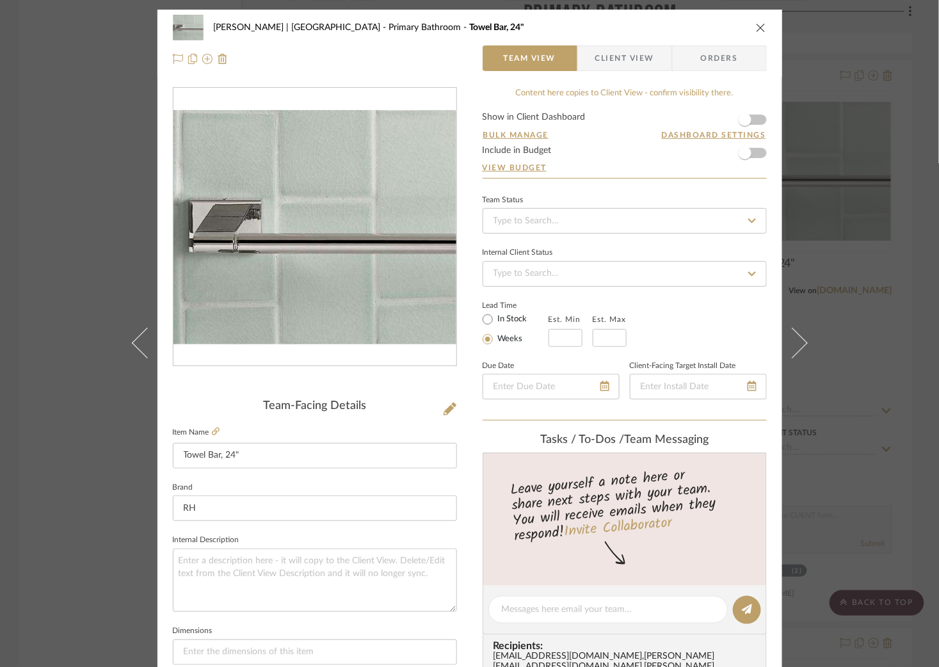
click at [66, 202] on div "[PERSON_NAME] | [GEOGRAPHIC_DATA] Primary Bathroom Towel Bar, 24" Team View Cli…" at bounding box center [469, 333] width 939 height 667
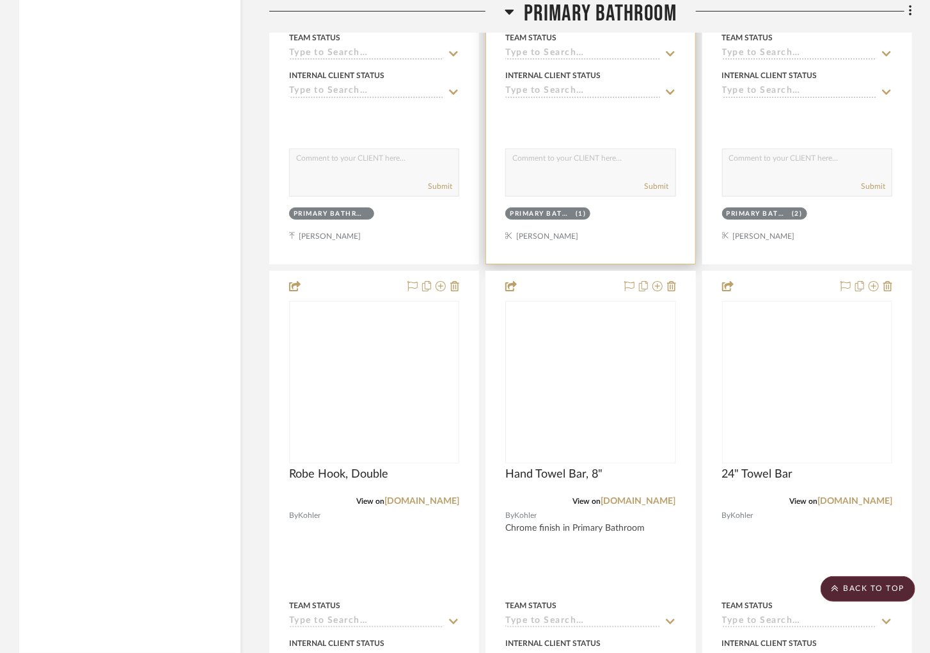
scroll to position [4663, 0]
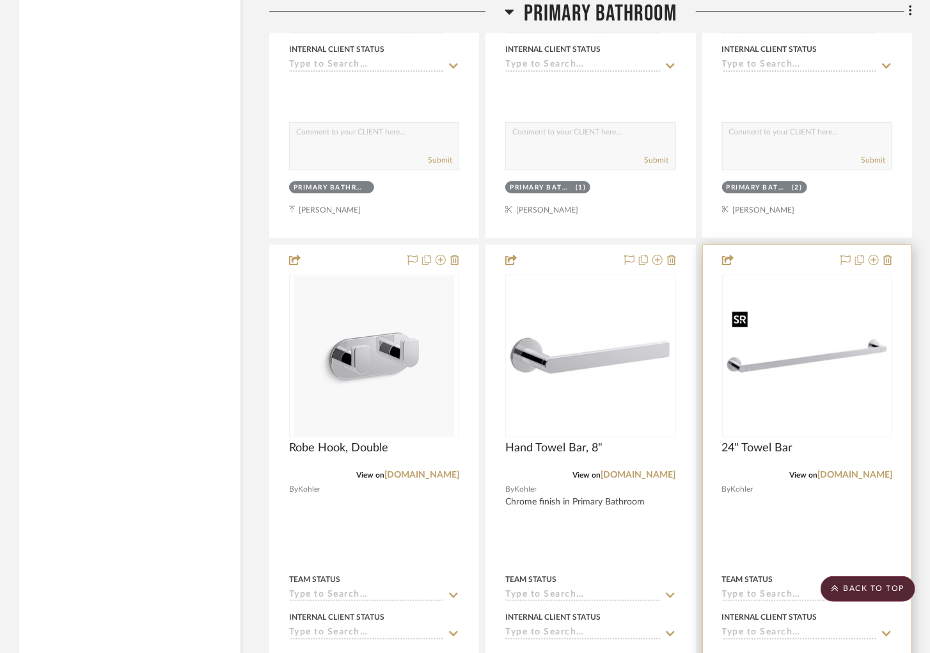
click at [0, 0] on img at bounding box center [0, 0] width 0 height 0
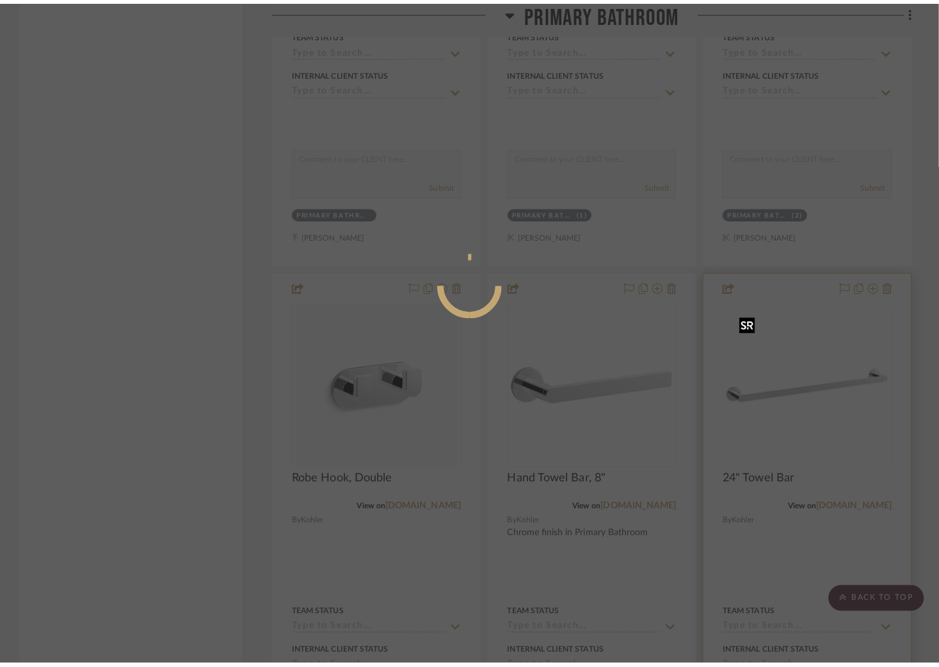
scroll to position [0, 0]
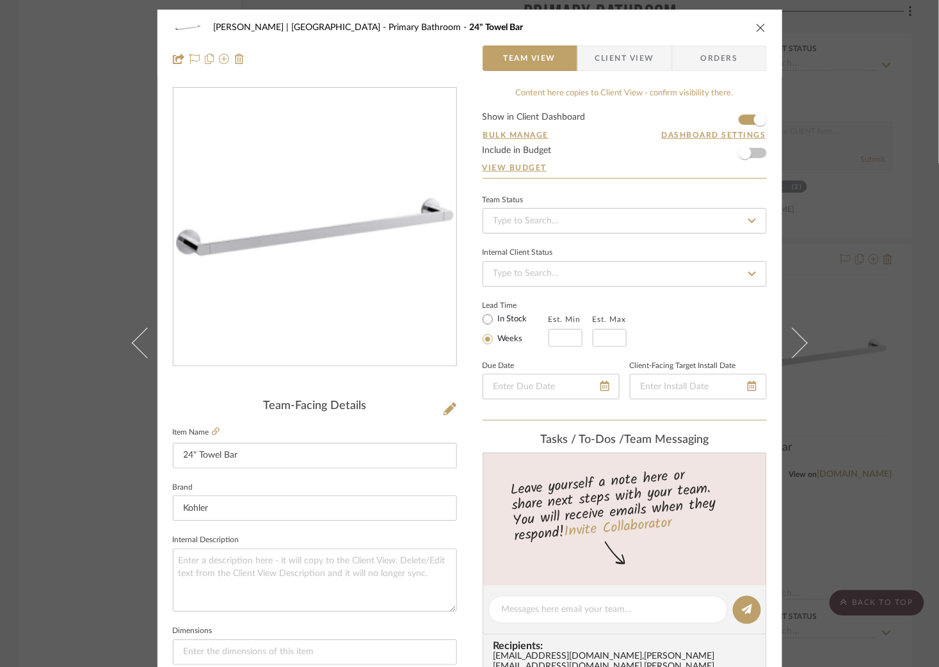
click at [72, 124] on div "[PERSON_NAME] | [GEOGRAPHIC_DATA] Primary Bathroom 24" Towel Bar Team View Clie…" at bounding box center [469, 333] width 939 height 667
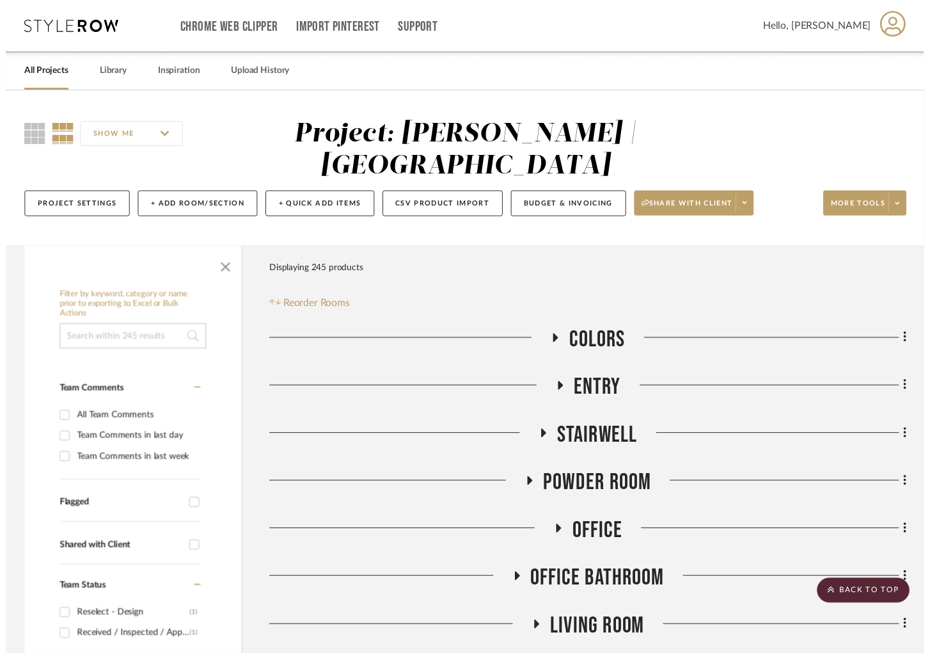
scroll to position [4663, 0]
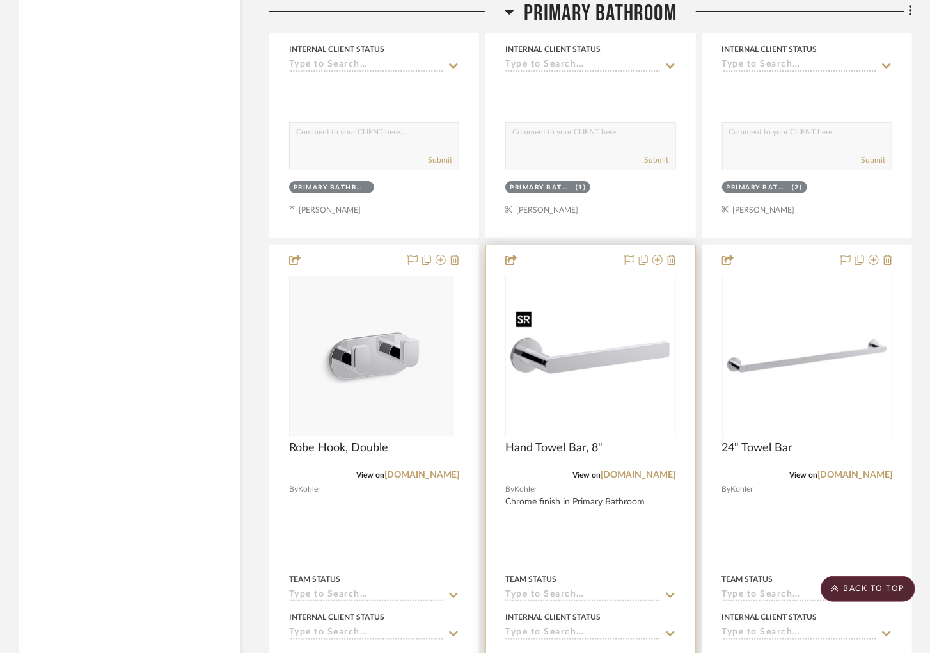
click at [621, 406] on img "0" at bounding box center [591, 356] width 160 height 160
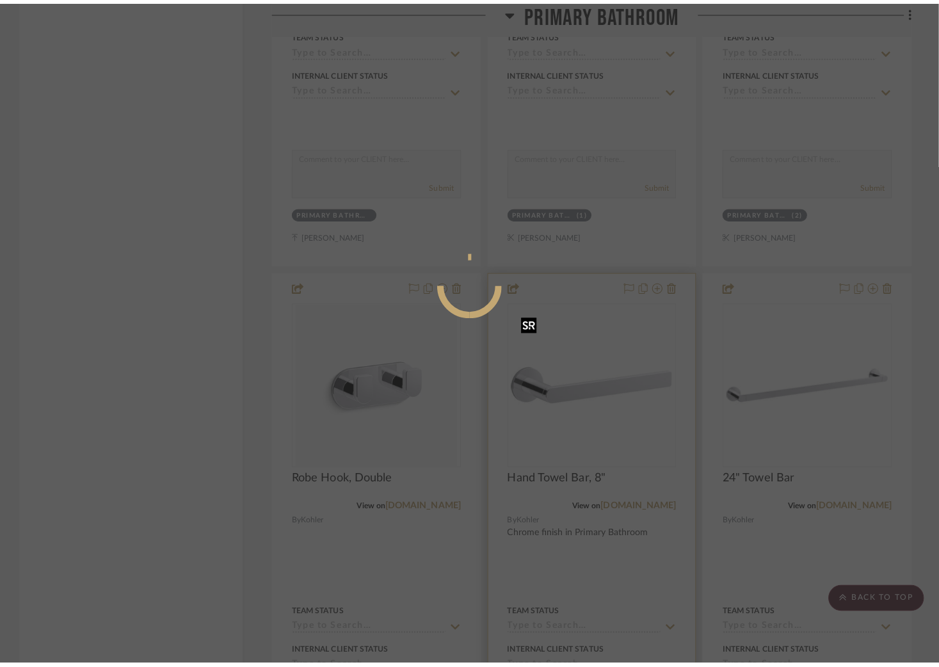
scroll to position [0, 0]
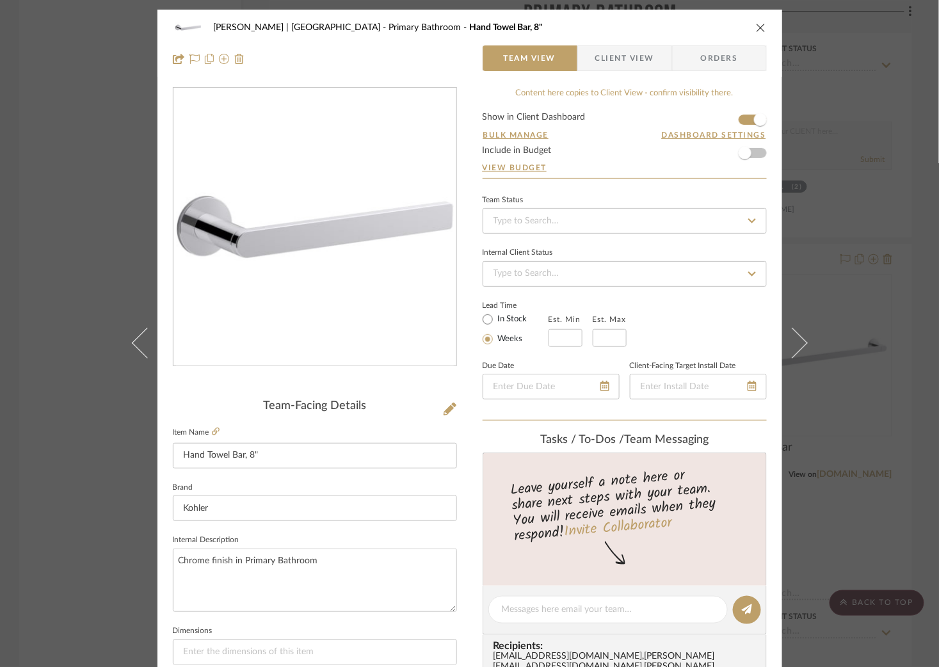
click at [68, 126] on div "[PERSON_NAME] | [GEOGRAPHIC_DATA] Primary Bathroom Hand Towel Bar, 8" Team View…" at bounding box center [469, 333] width 939 height 667
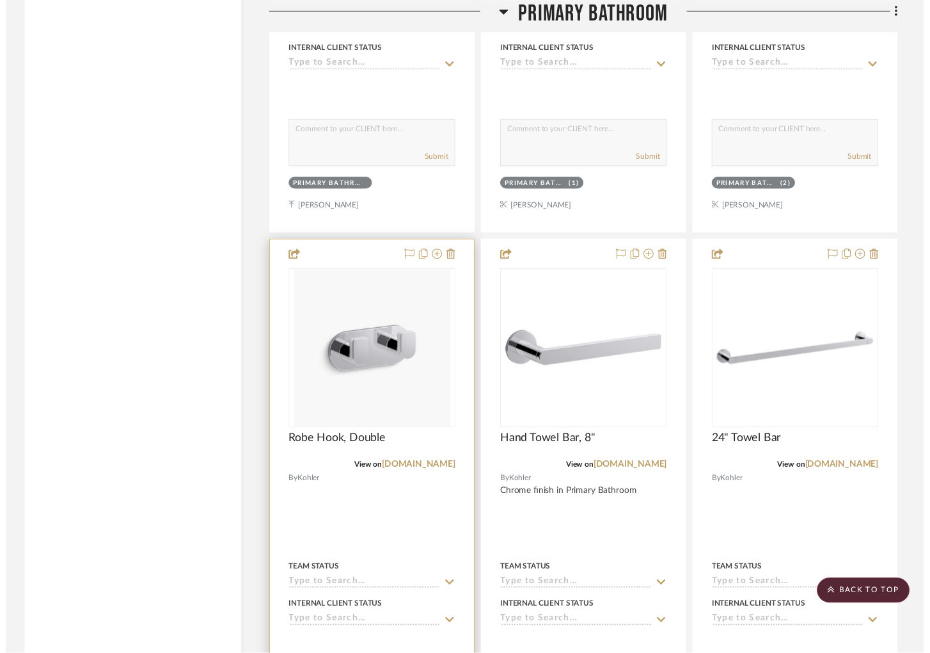
scroll to position [4663, 0]
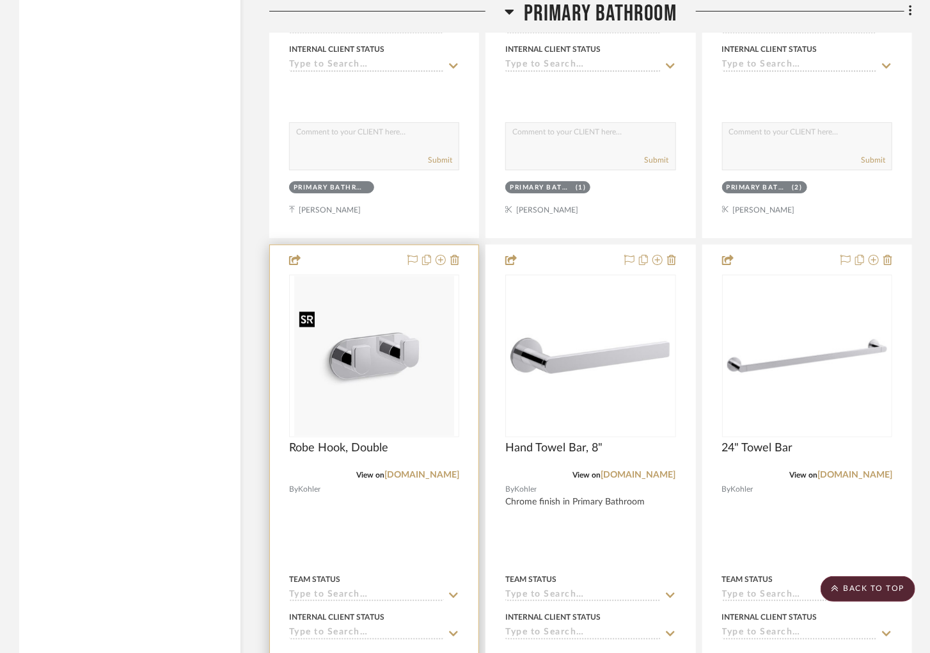
click at [367, 372] on img "0" at bounding box center [374, 356] width 160 height 160
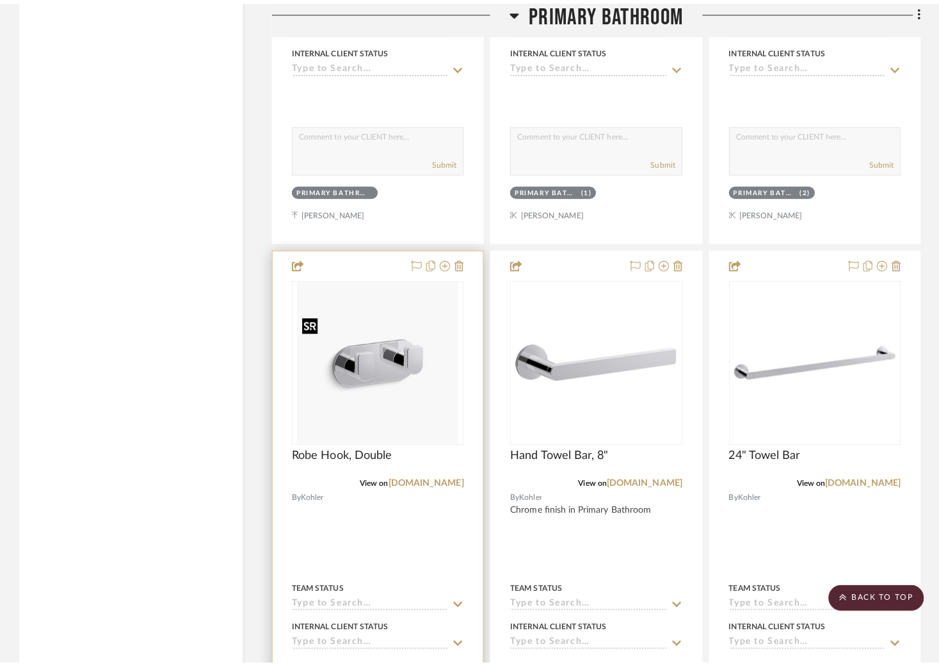
scroll to position [0, 0]
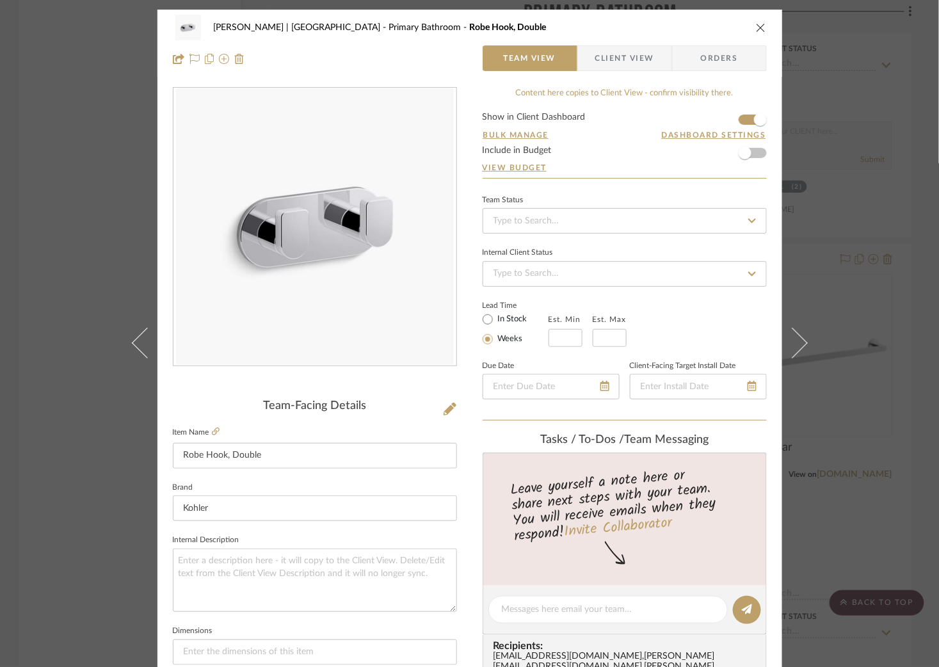
click at [63, 187] on div "[PERSON_NAME] | [GEOGRAPHIC_DATA] Primary Bathroom Robe Hook, Double Team View …" at bounding box center [469, 333] width 939 height 667
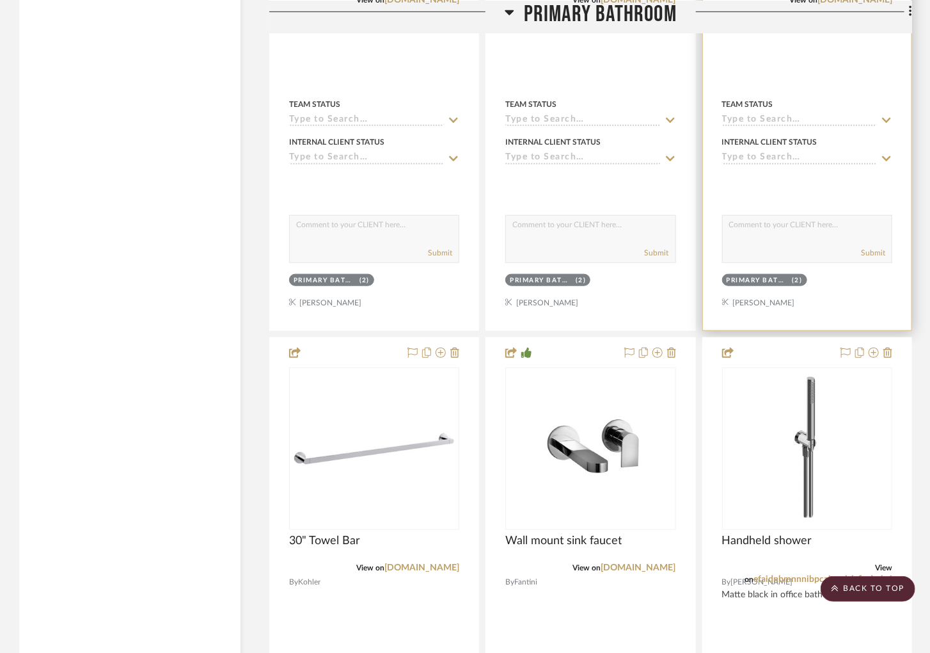
scroll to position [5143, 0]
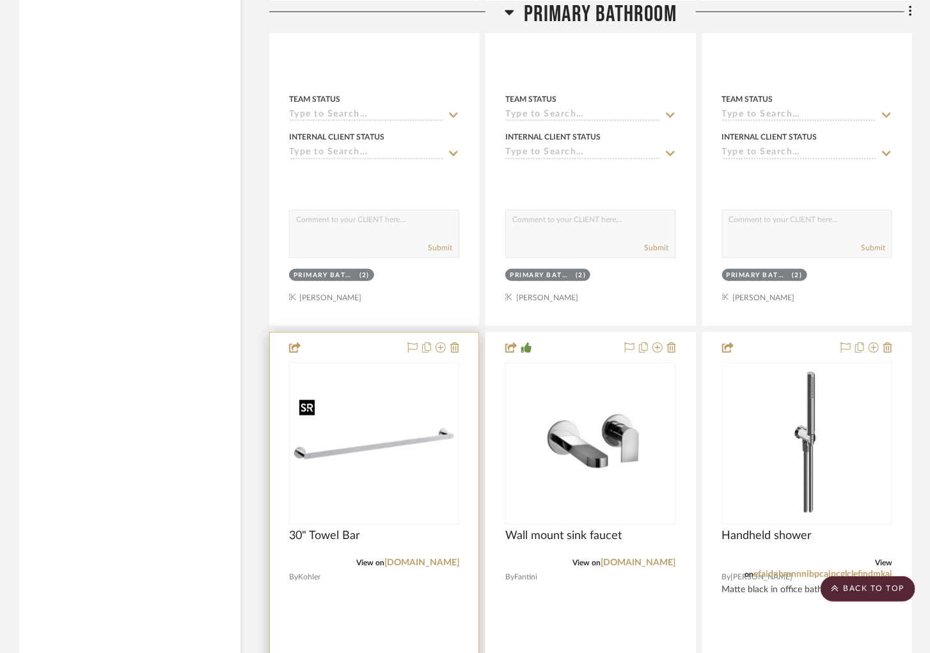
click at [424, 479] on img "0" at bounding box center [374, 443] width 160 height 160
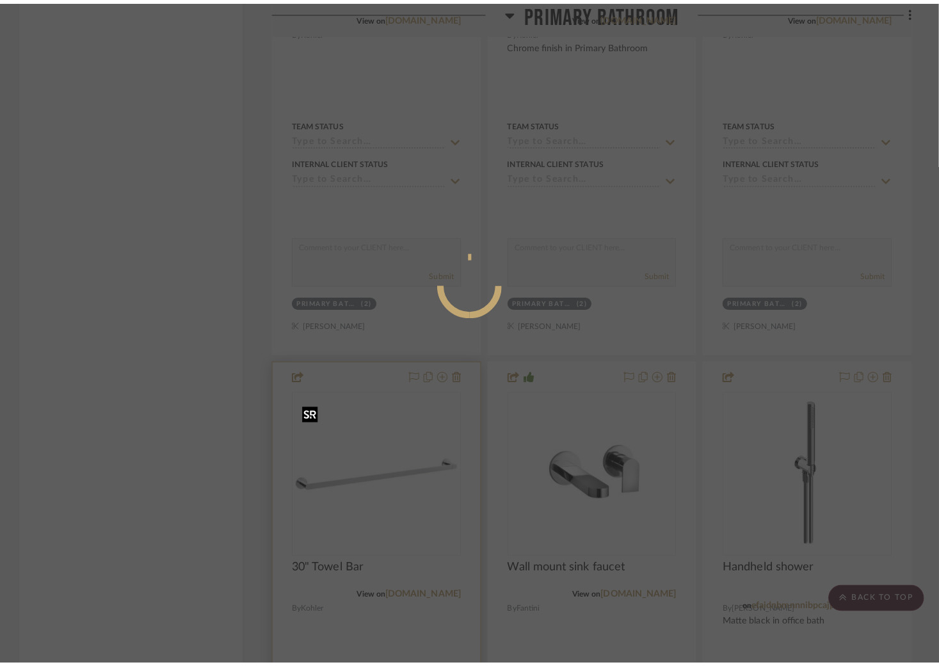
scroll to position [0, 0]
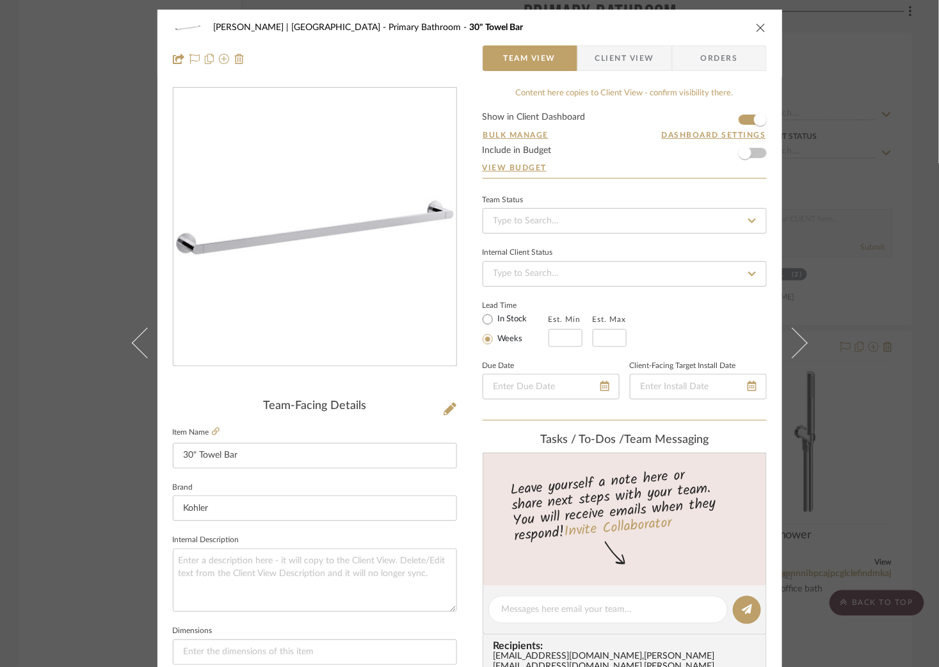
click at [78, 104] on div "[PERSON_NAME] | [GEOGRAPHIC_DATA] Primary Bathroom 30" Towel Bar Team View Clie…" at bounding box center [469, 333] width 939 height 667
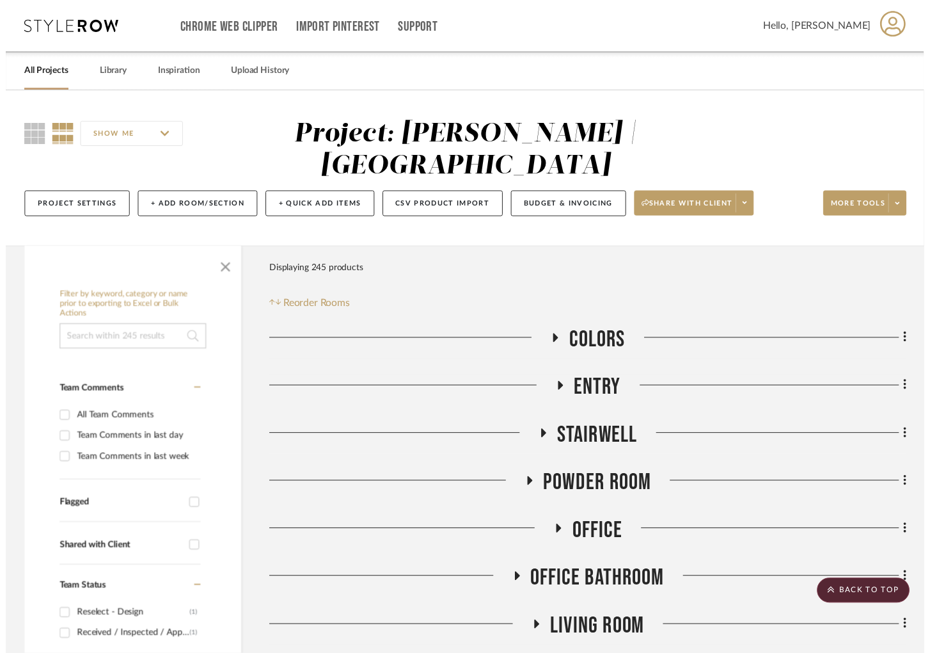
scroll to position [5143, 0]
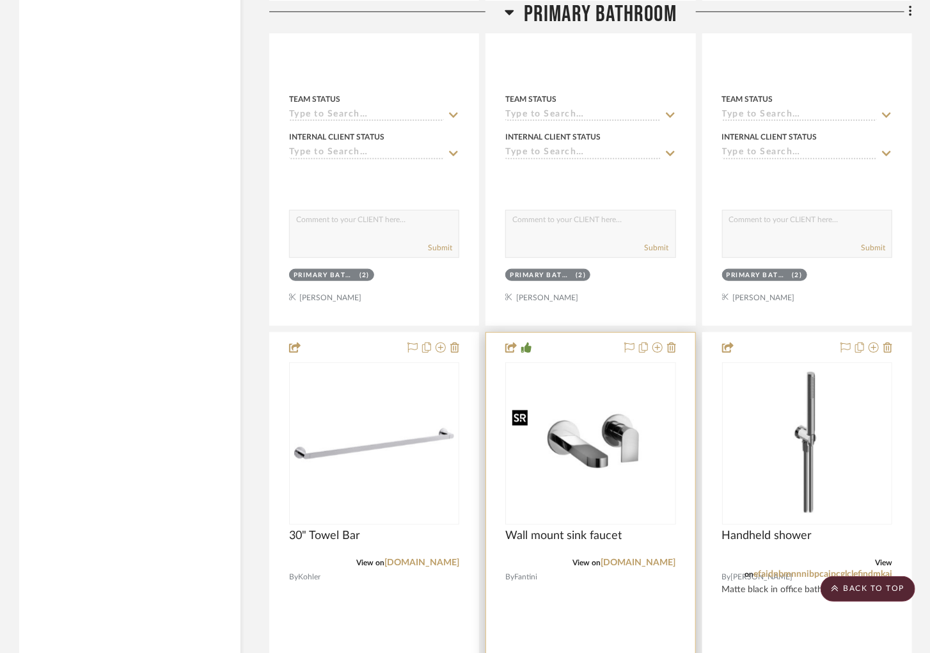
click at [609, 458] on img "0" at bounding box center [591, 443] width 168 height 140
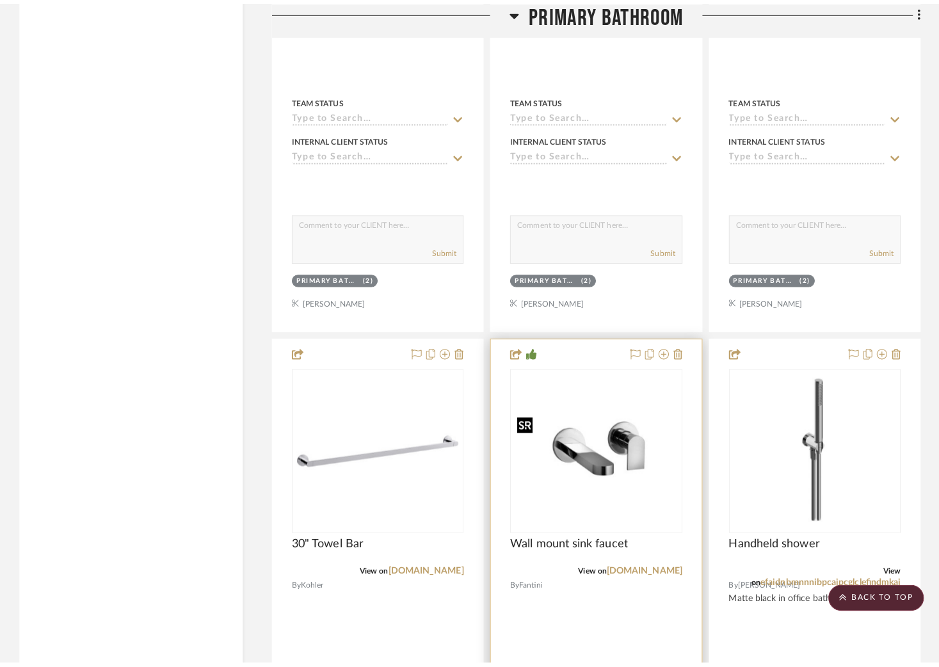
scroll to position [0, 0]
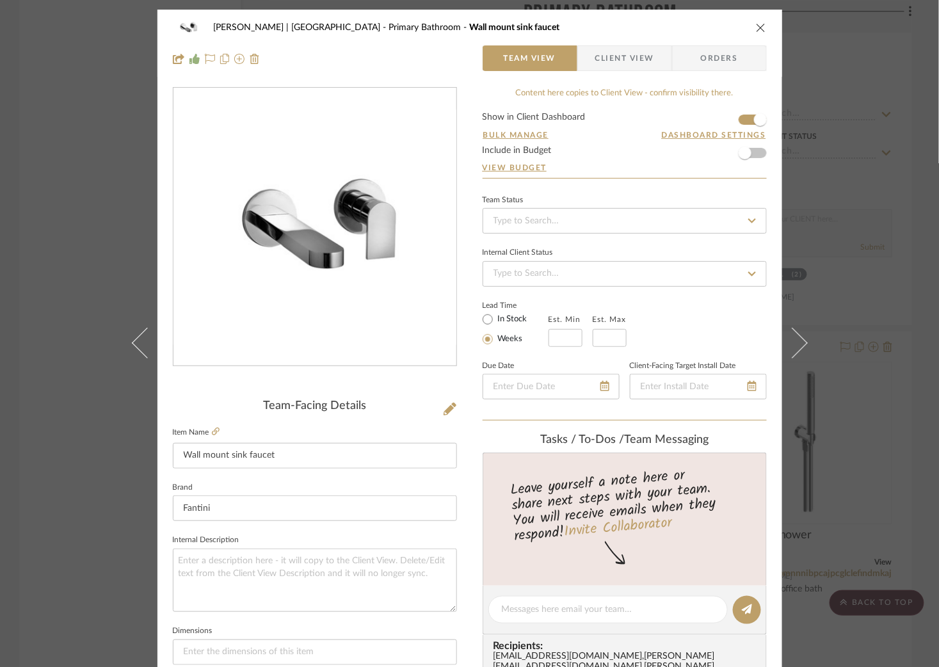
click at [79, 275] on div "[PERSON_NAME] | [GEOGRAPHIC_DATA] Primary Bathroom Wall mount sink faucet Team …" at bounding box center [469, 333] width 939 height 667
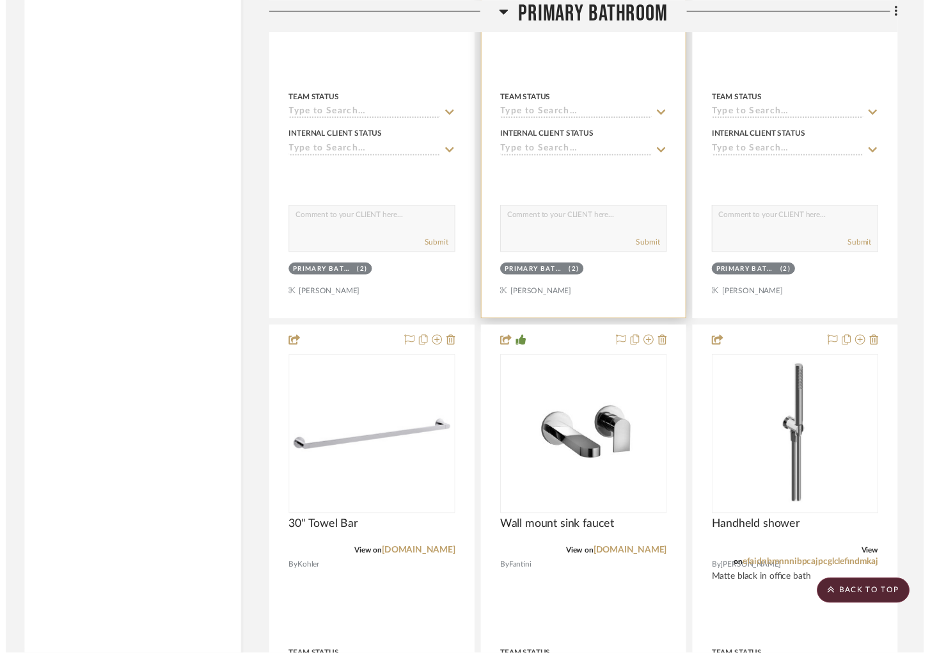
scroll to position [5143, 0]
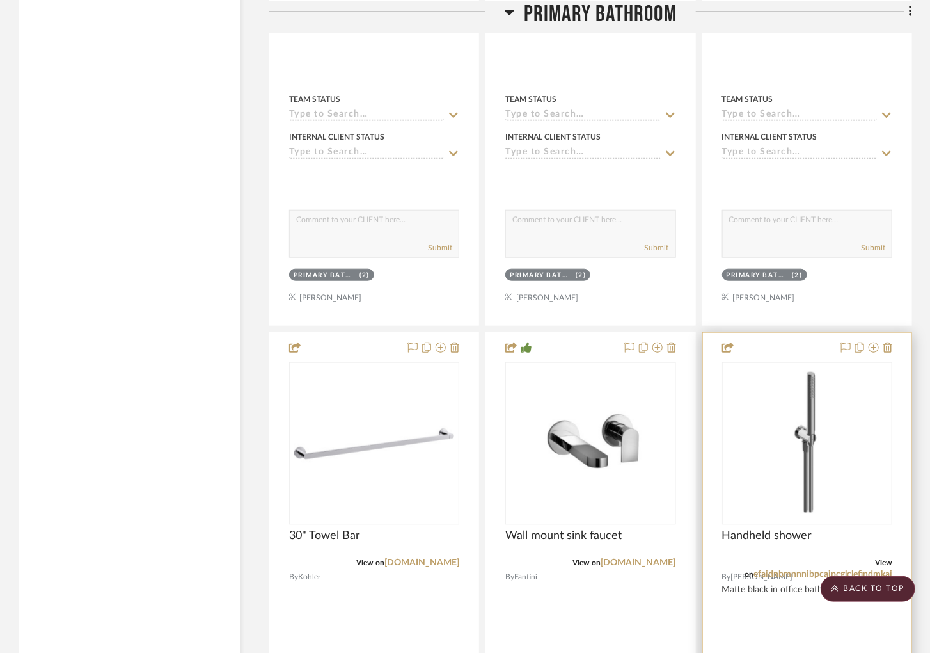
click at [824, 452] on img "0" at bounding box center [808, 443] width 86 height 160
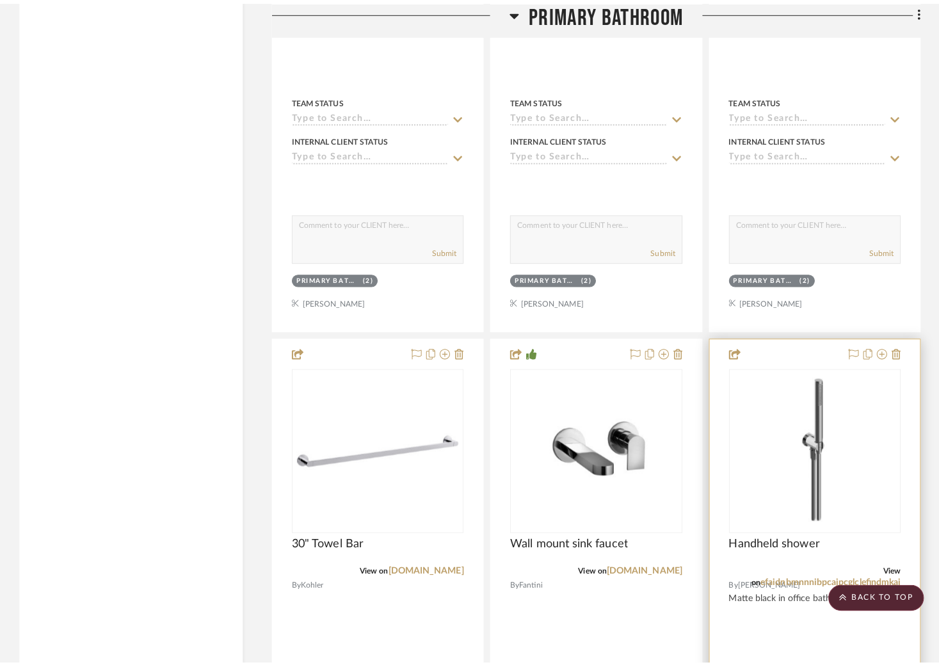
scroll to position [0, 0]
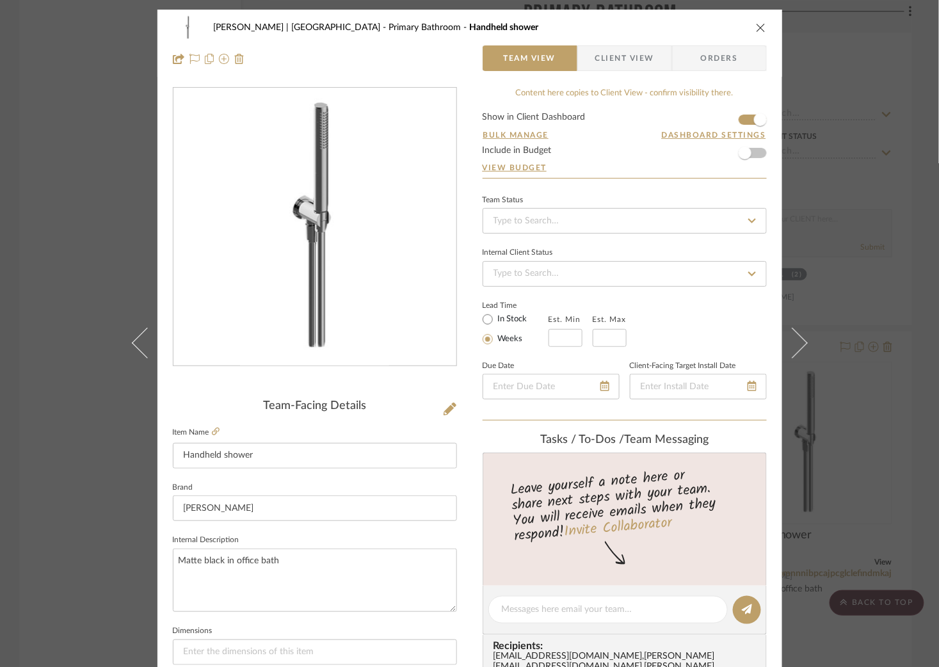
click at [44, 306] on div "[PERSON_NAME] | [GEOGRAPHIC_DATA] Primary Bathroom Handheld shower Team View Cl…" at bounding box center [469, 333] width 939 height 667
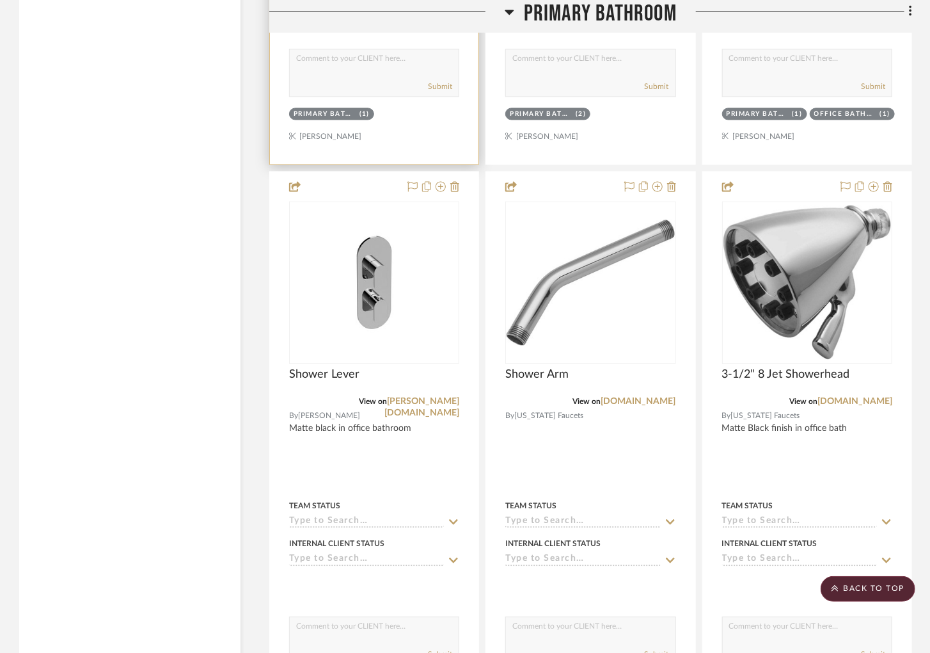
scroll to position [5911, 0]
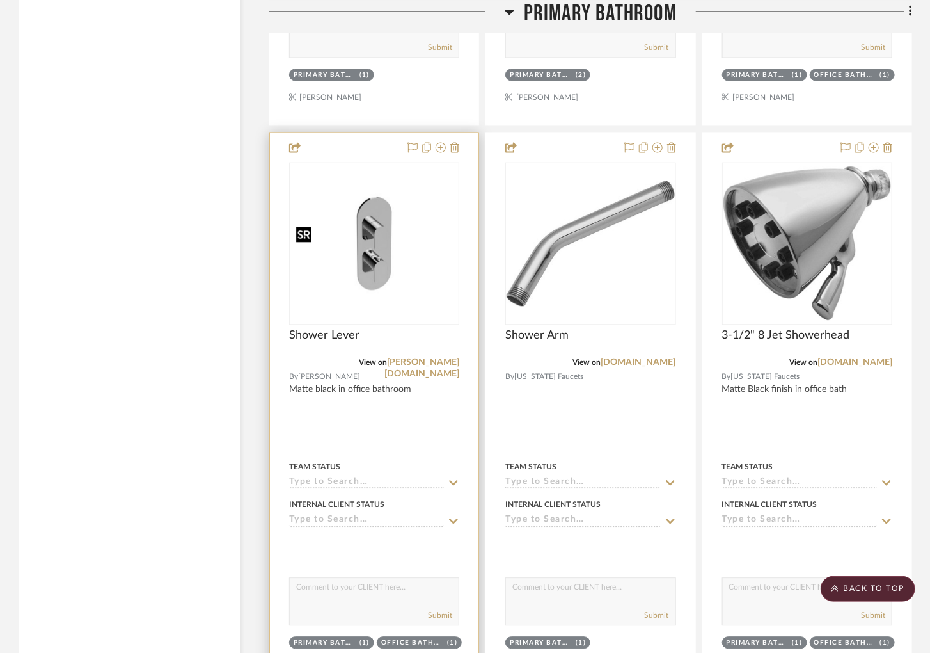
click at [0, 0] on img at bounding box center [0, 0] width 0 height 0
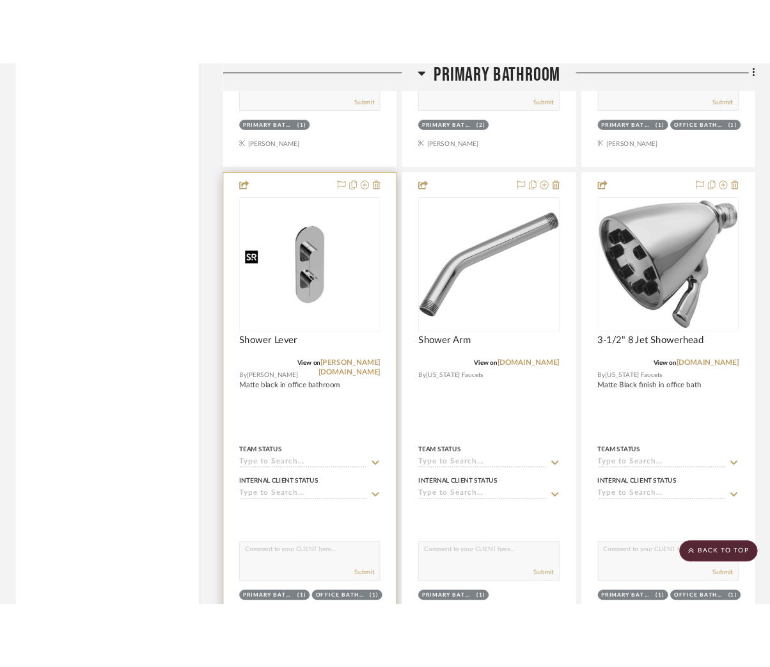
scroll to position [0, 0]
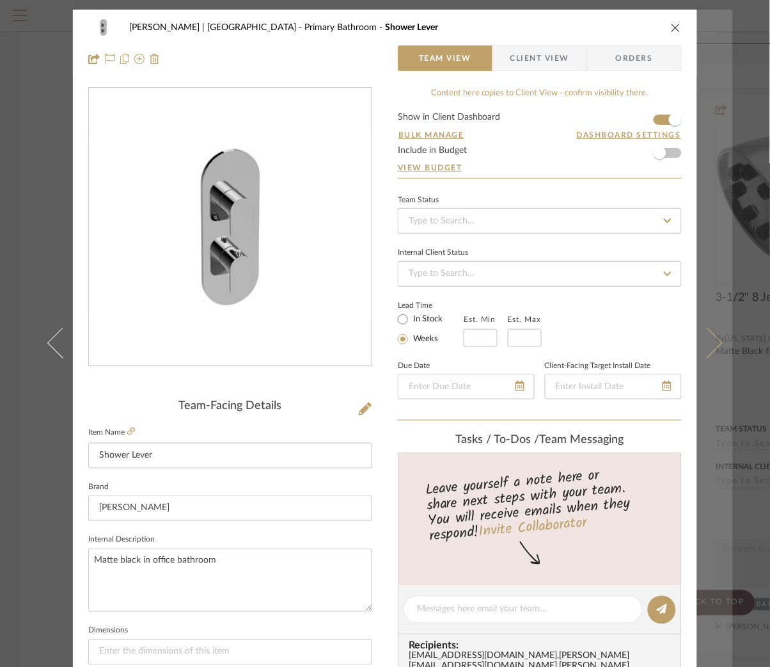
click at [706, 328] on button at bounding box center [715, 343] width 36 height 667
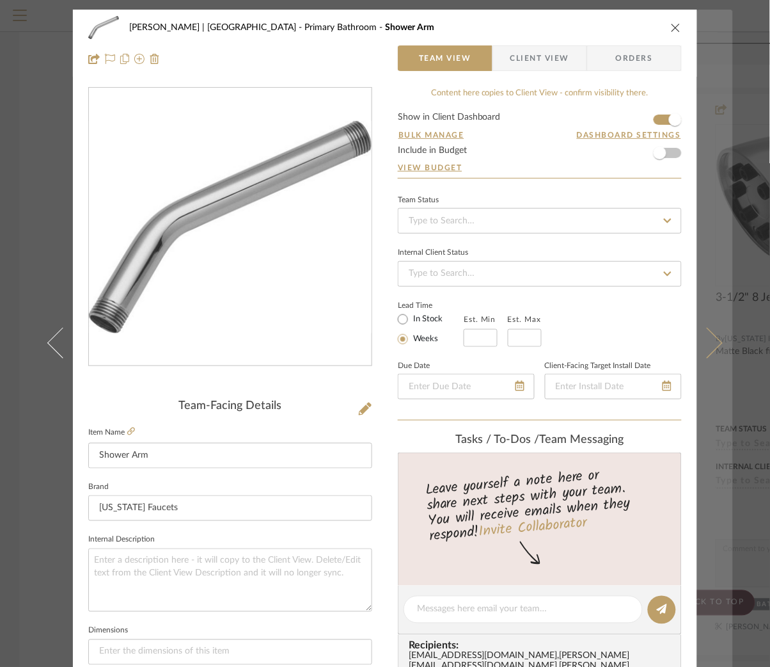
click at [708, 340] on icon at bounding box center [707, 343] width 31 height 31
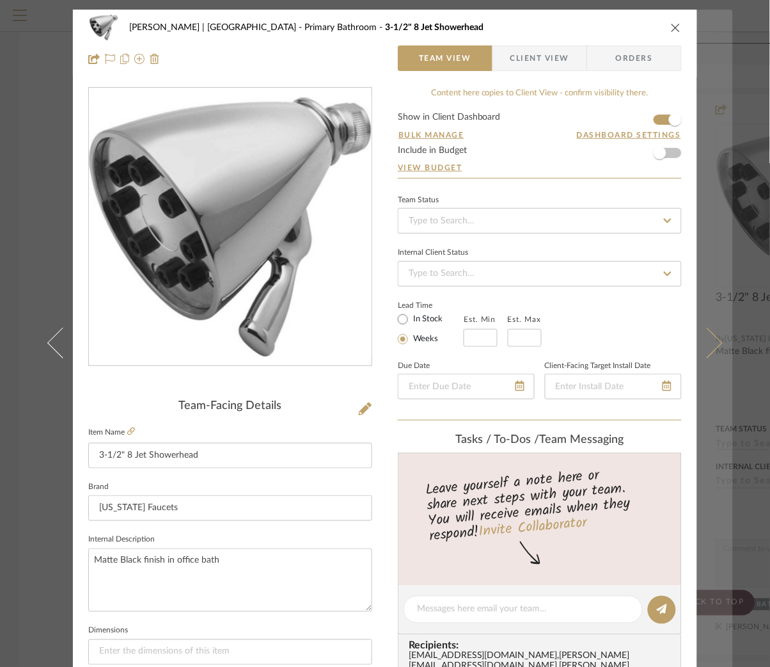
click at [717, 330] on button at bounding box center [715, 343] width 36 height 667
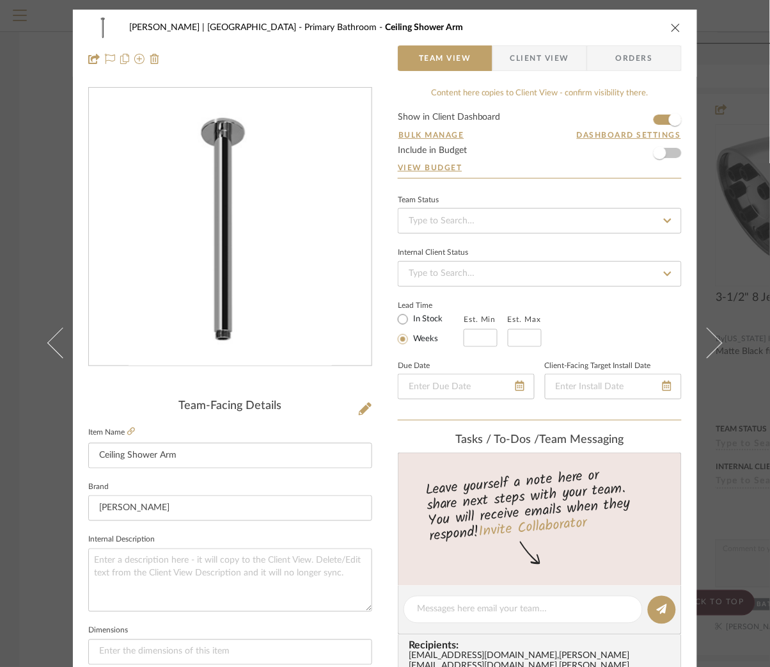
click at [717, 330] on button at bounding box center [715, 343] width 36 height 667
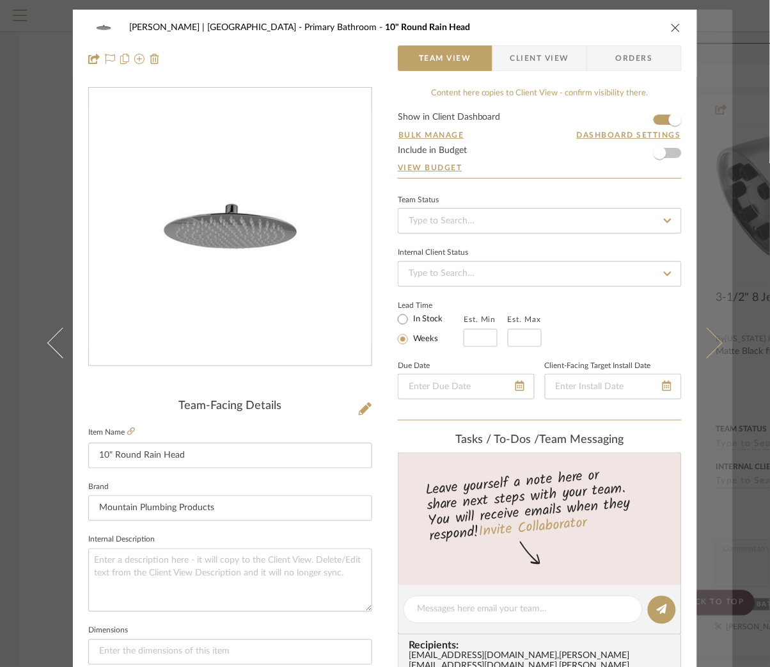
click at [717, 346] on button at bounding box center [715, 343] width 36 height 667
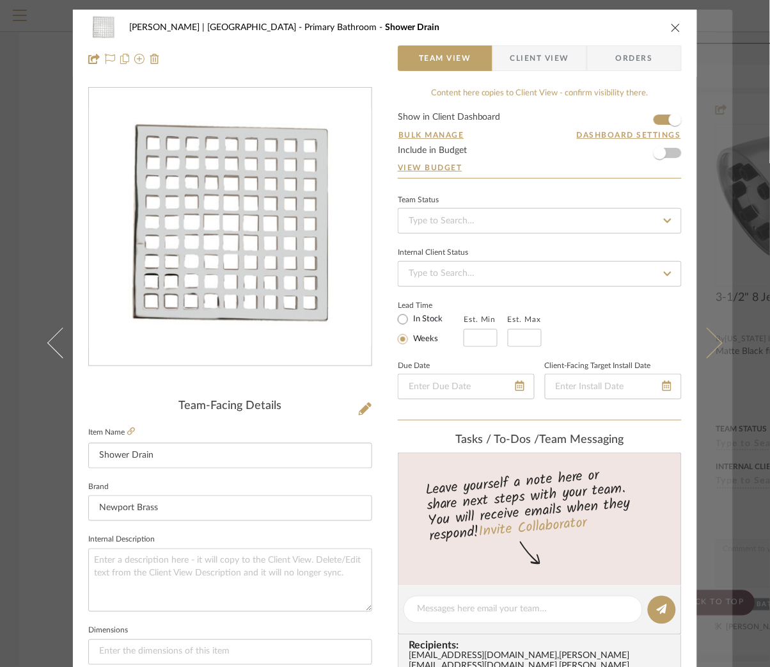
click at [703, 329] on icon at bounding box center [707, 343] width 31 height 31
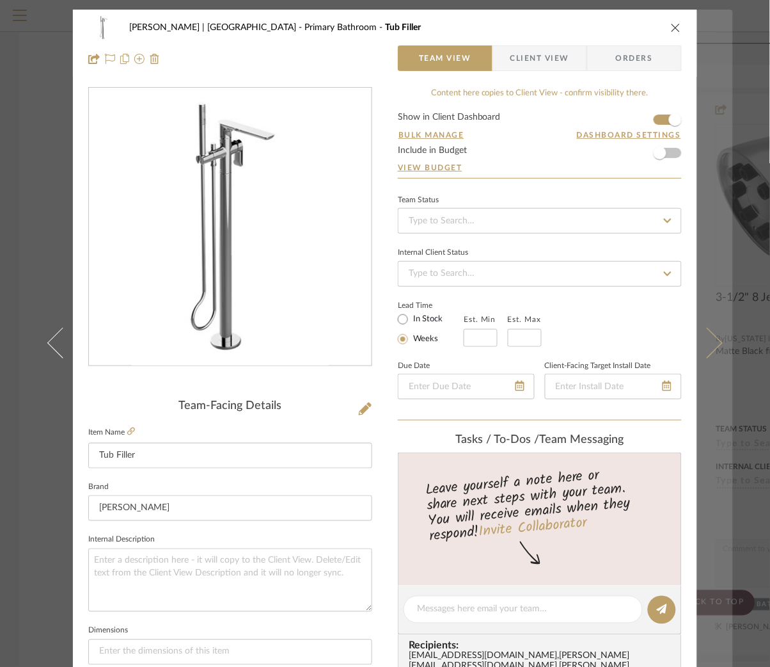
click at [712, 332] on button at bounding box center [715, 343] width 36 height 667
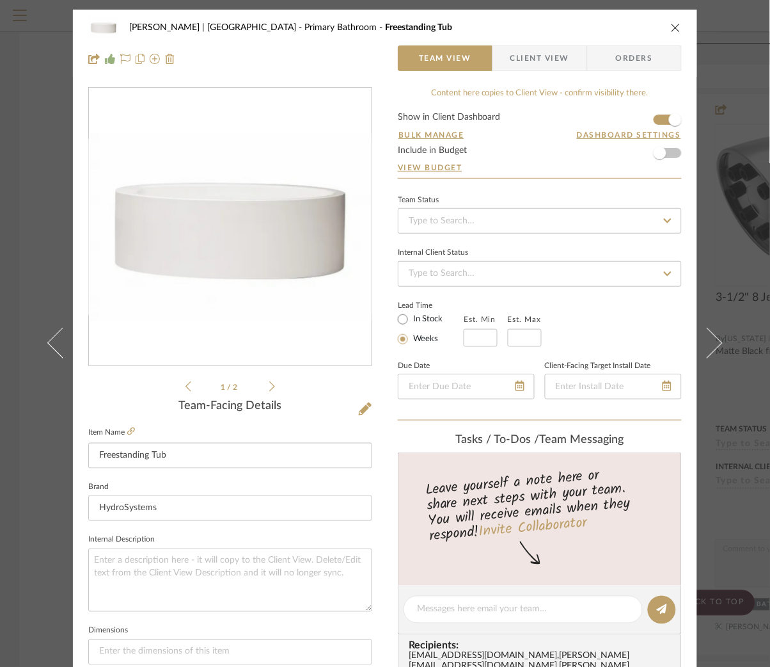
click at [264, 385] on li "1 / 2" at bounding box center [230, 386] width 78 height 15
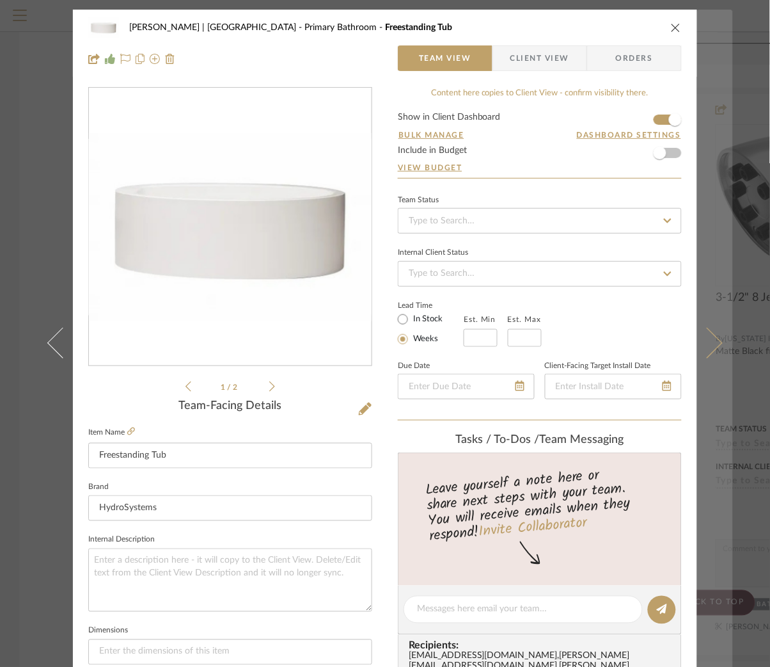
click at [715, 342] on icon at bounding box center [707, 343] width 31 height 31
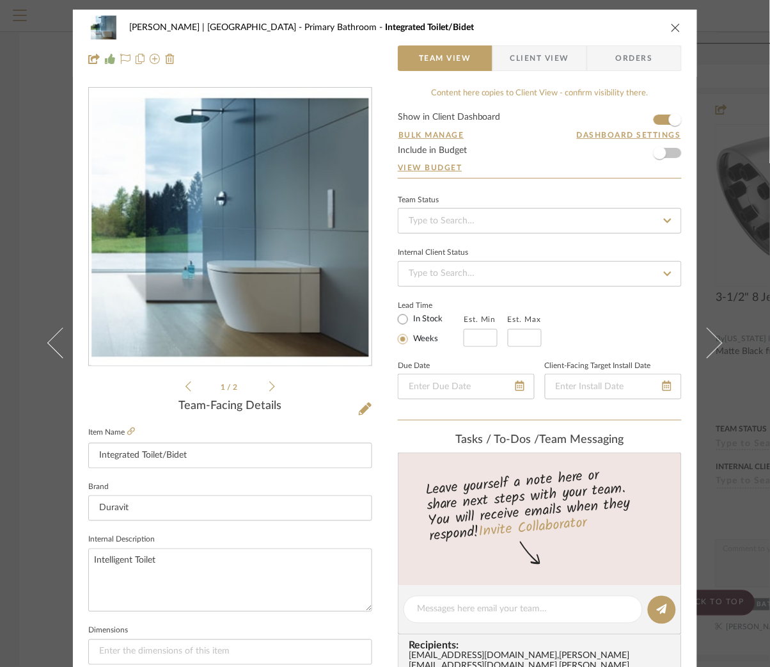
click at [269, 384] on icon at bounding box center [272, 387] width 6 height 12
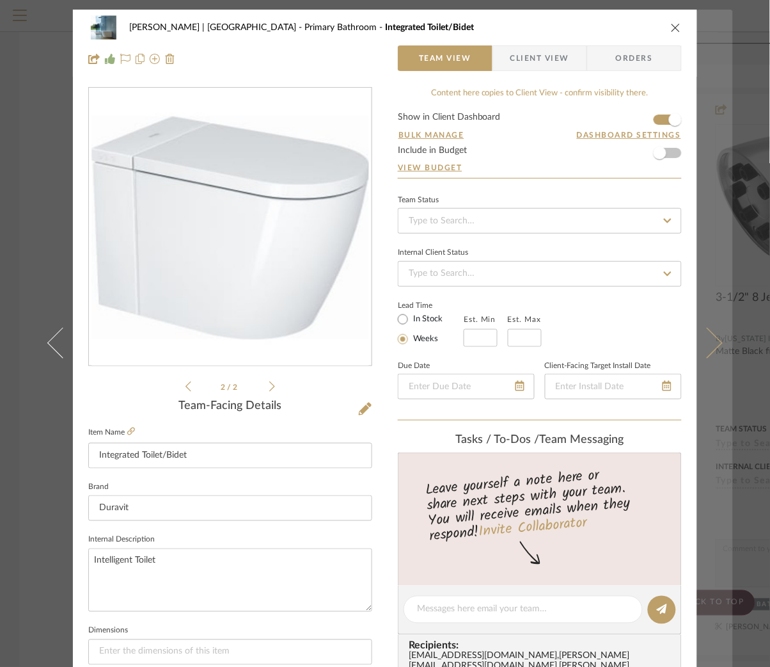
click at [709, 344] on icon at bounding box center [707, 343] width 31 height 31
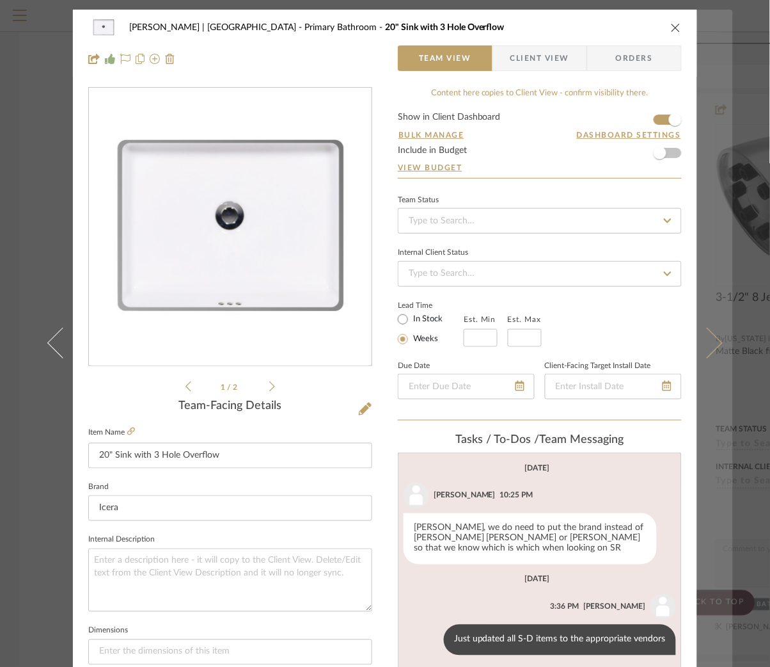
click at [710, 346] on icon at bounding box center [707, 343] width 31 height 31
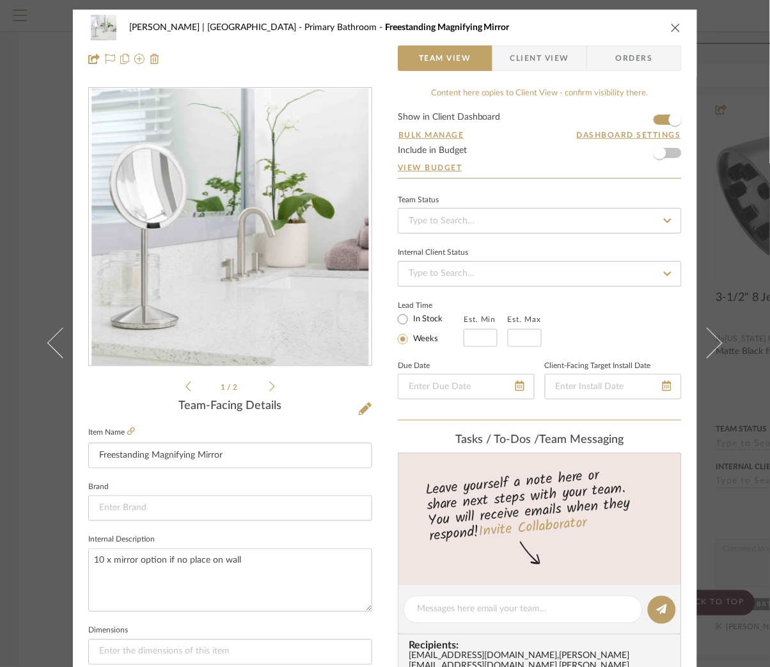
click at [710, 346] on icon at bounding box center [707, 343] width 31 height 31
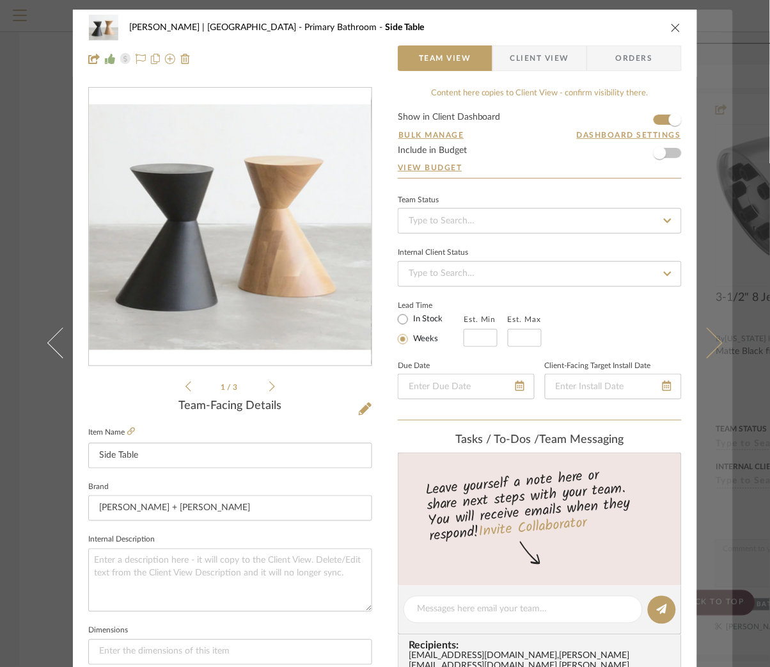
click at [710, 344] on icon at bounding box center [707, 343] width 31 height 31
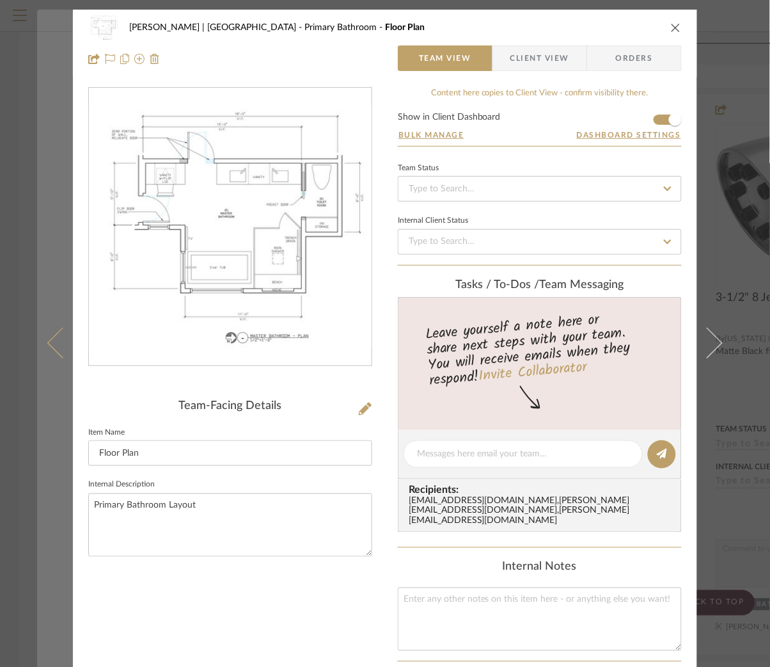
click at [56, 341] on icon at bounding box center [62, 343] width 31 height 31
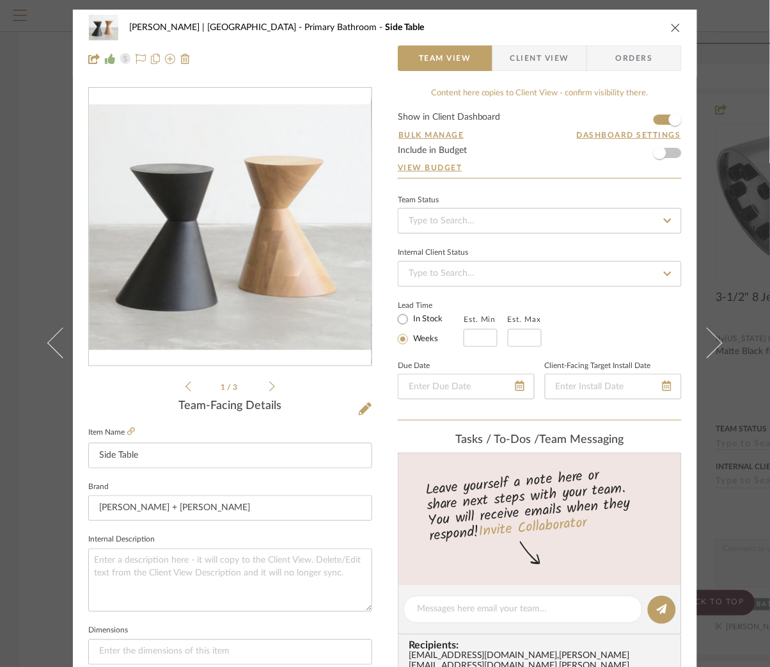
click at [269, 388] on icon at bounding box center [272, 387] width 6 height 12
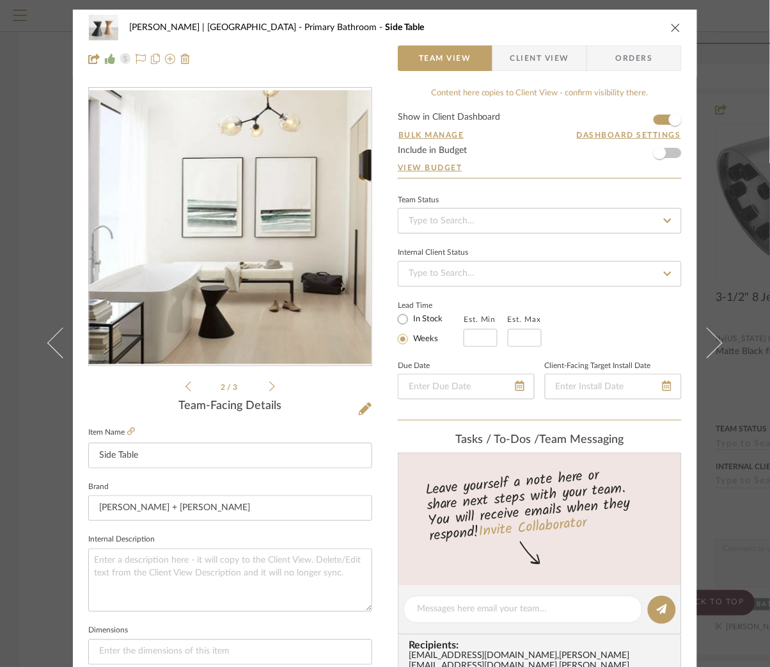
click at [269, 388] on icon at bounding box center [272, 387] width 6 height 12
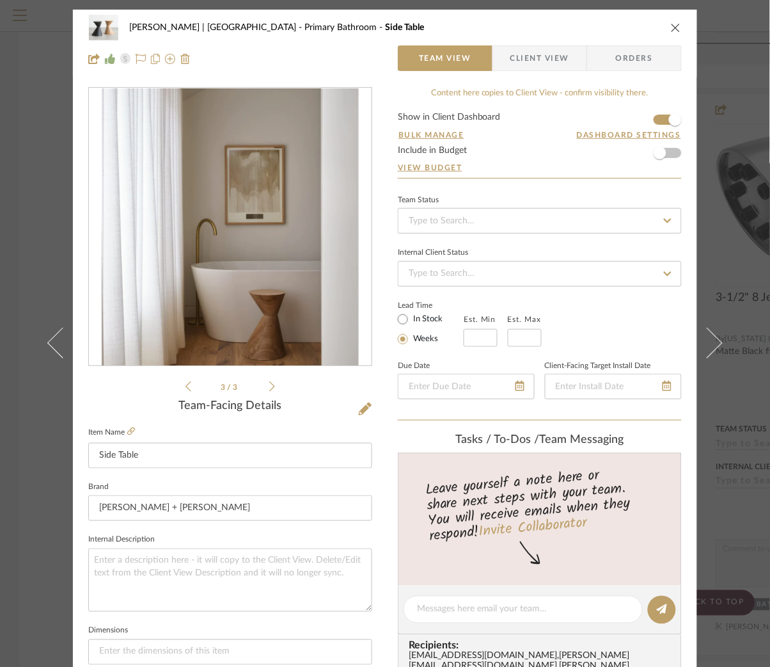
click at [269, 388] on icon at bounding box center [272, 387] width 6 height 12
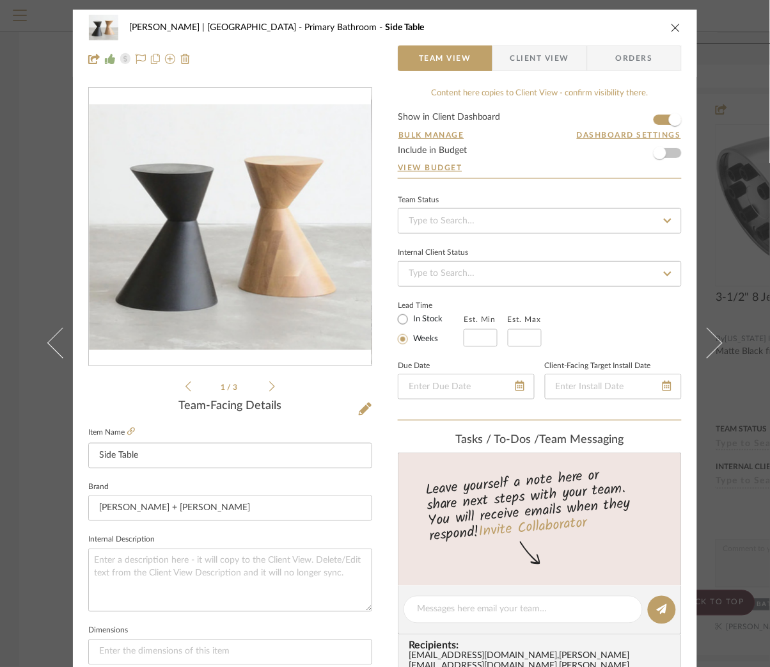
click at [738, 65] on div "[PERSON_NAME] | [GEOGRAPHIC_DATA] Primary Bathroom Side Table Team View Client …" at bounding box center [385, 333] width 770 height 667
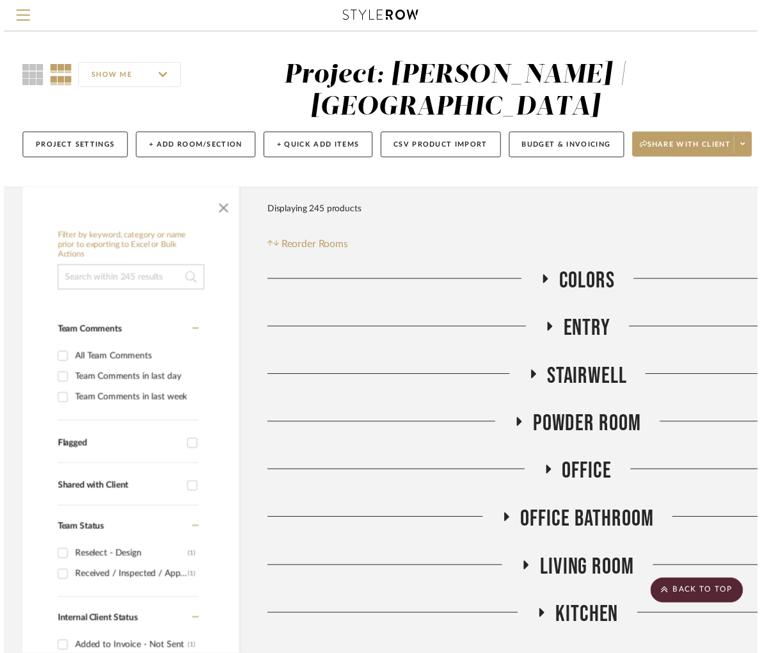
scroll to position [5911, 0]
